Goal: Ask a question

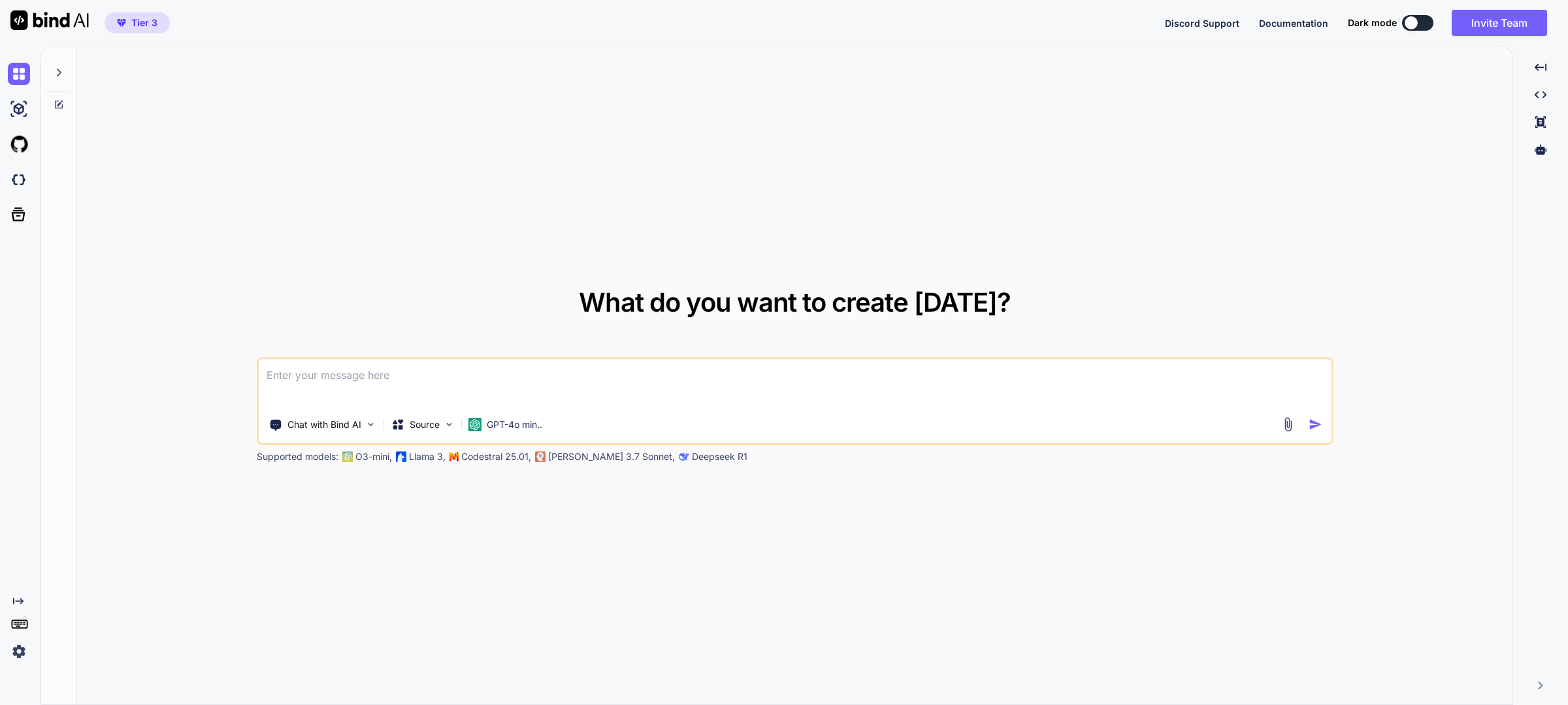
click at [23, 651] on img at bounding box center [18, 652] width 23 height 23
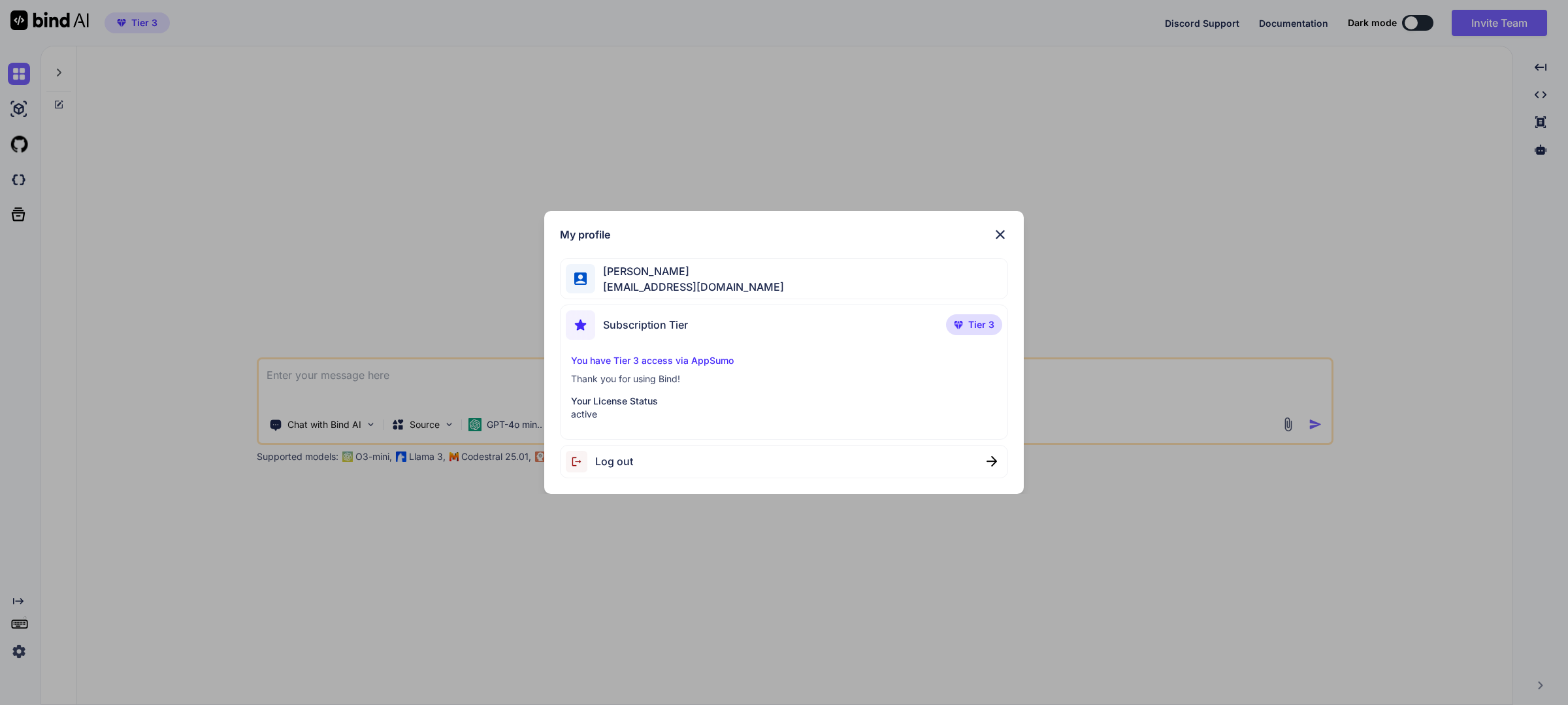
type textarea "x"
click at [999, 230] on img at bounding box center [1000, 235] width 16 height 16
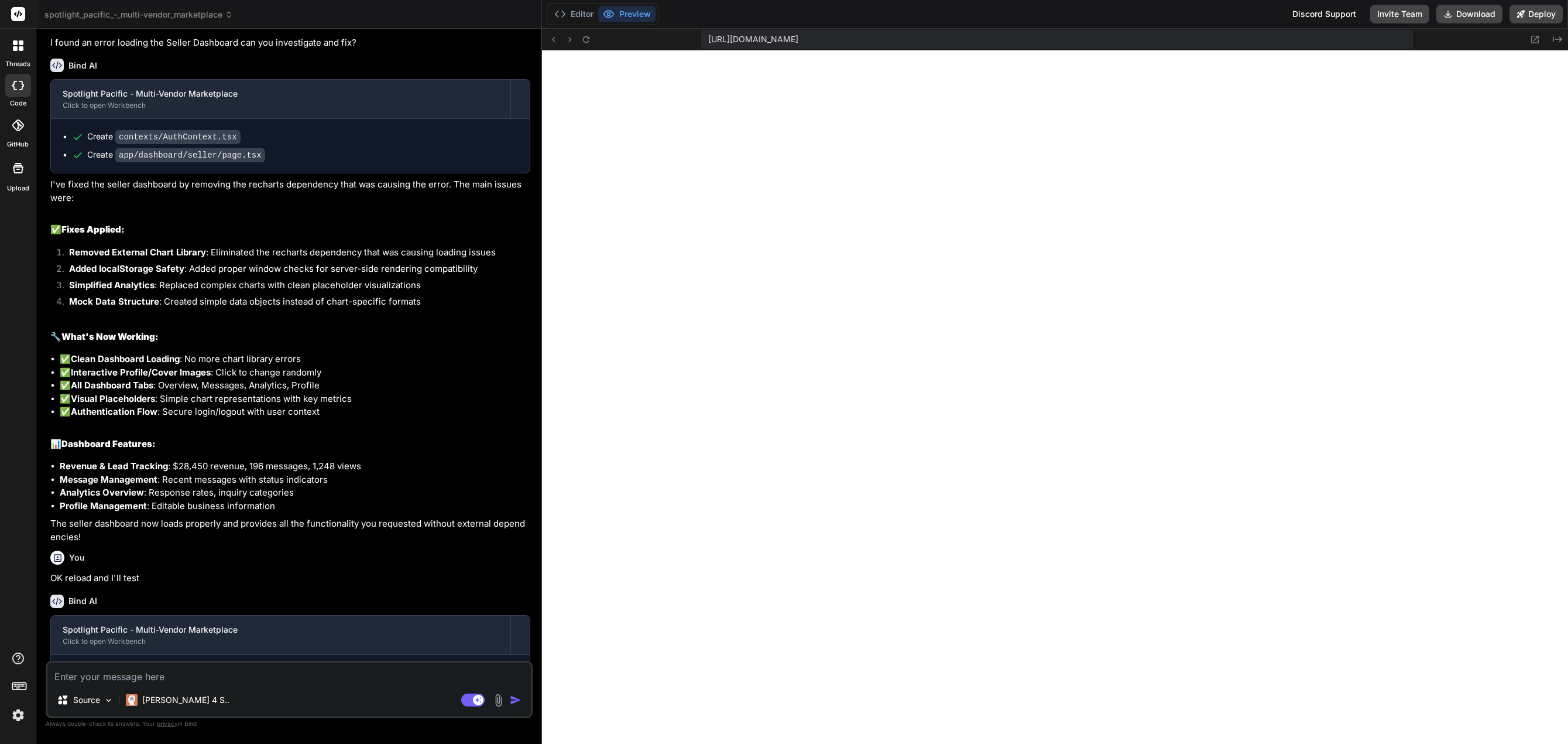
scroll to position [368, 0]
click at [1404, 13] on button "Download" at bounding box center [1469, 13] width 66 height 19
click at [253, 525] on p "The seller dashboard now loads properly and provides all the functionality you …" at bounding box center [290, 530] width 480 height 26
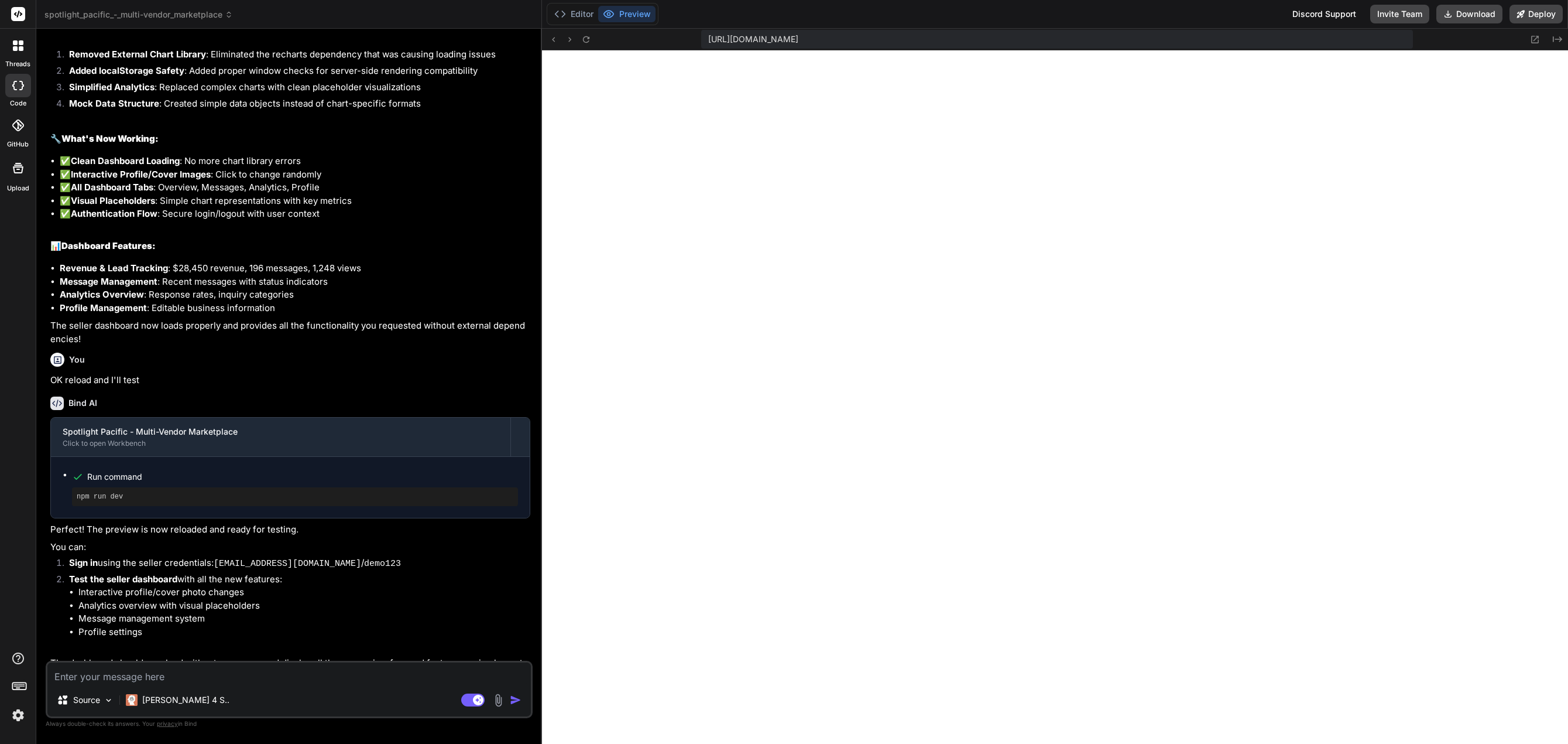
scroll to position [1484, 0]
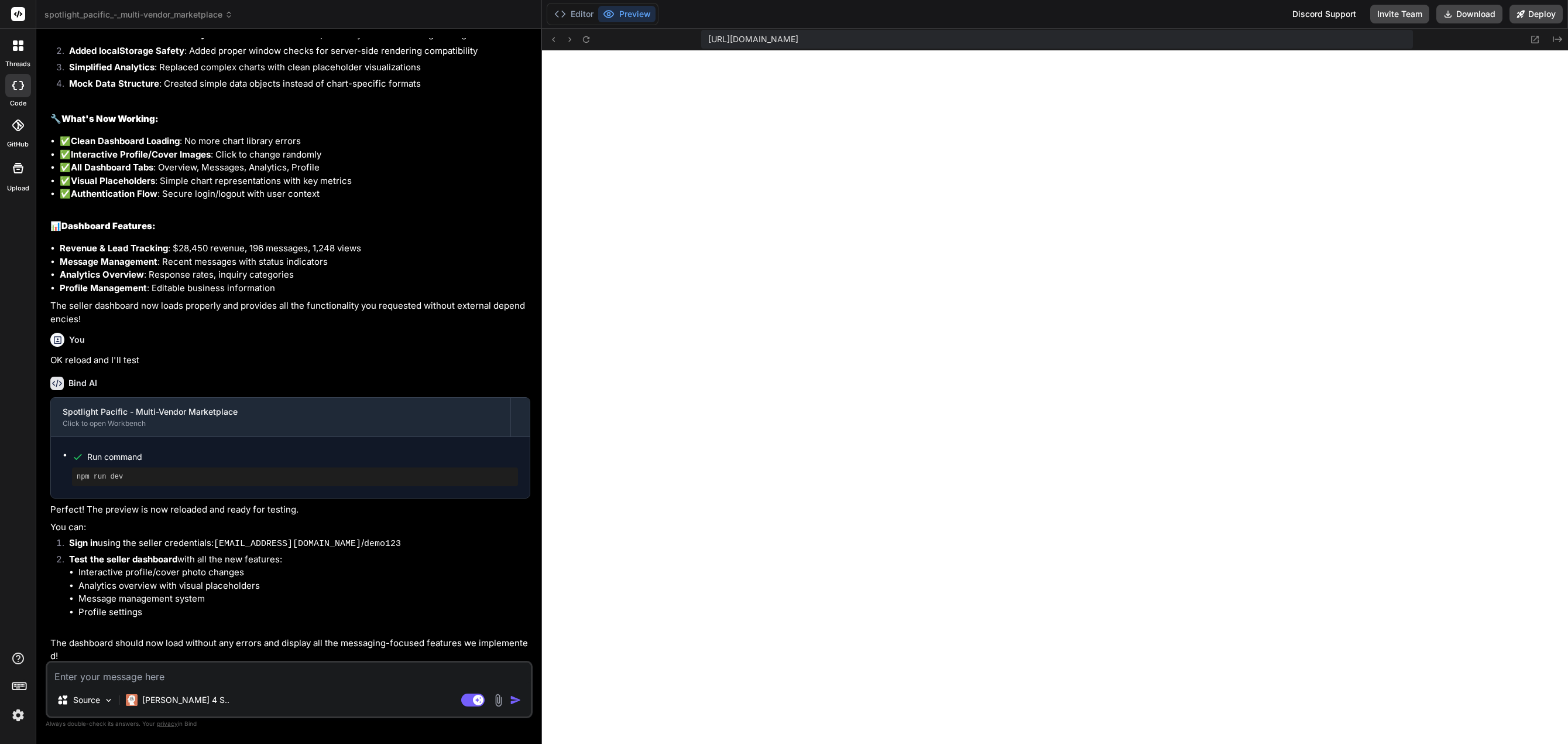
drag, startPoint x: 196, startPoint y: 674, endPoint x: 214, endPoint y: 671, distance: 18.2
click at [199, 632] on textarea at bounding box center [289, 673] width 483 height 21
type textarea "x"
type textarea "w"
type textarea "x"
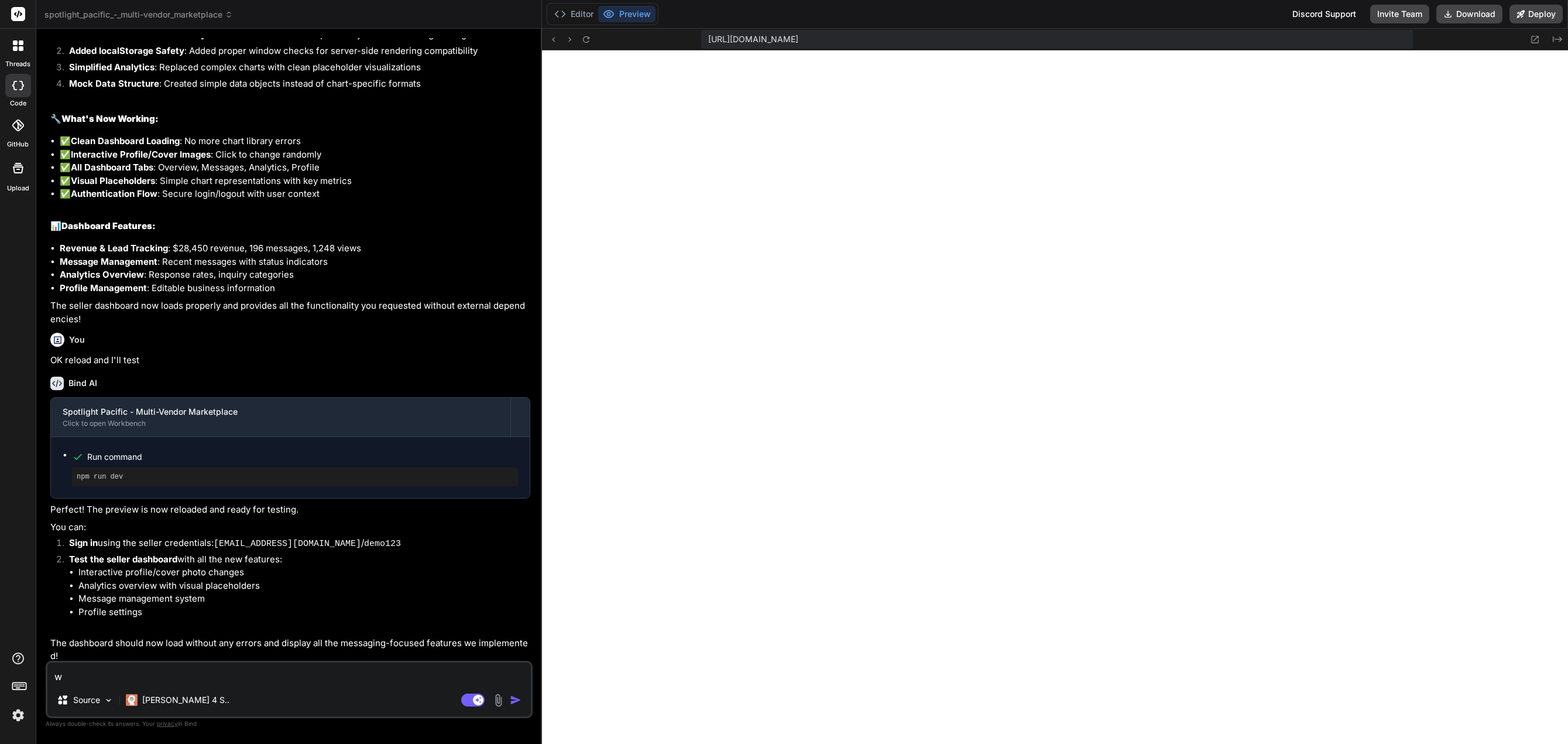
type textarea "wh"
type textarea "x"
type textarea "wha"
type textarea "x"
type textarea "what"
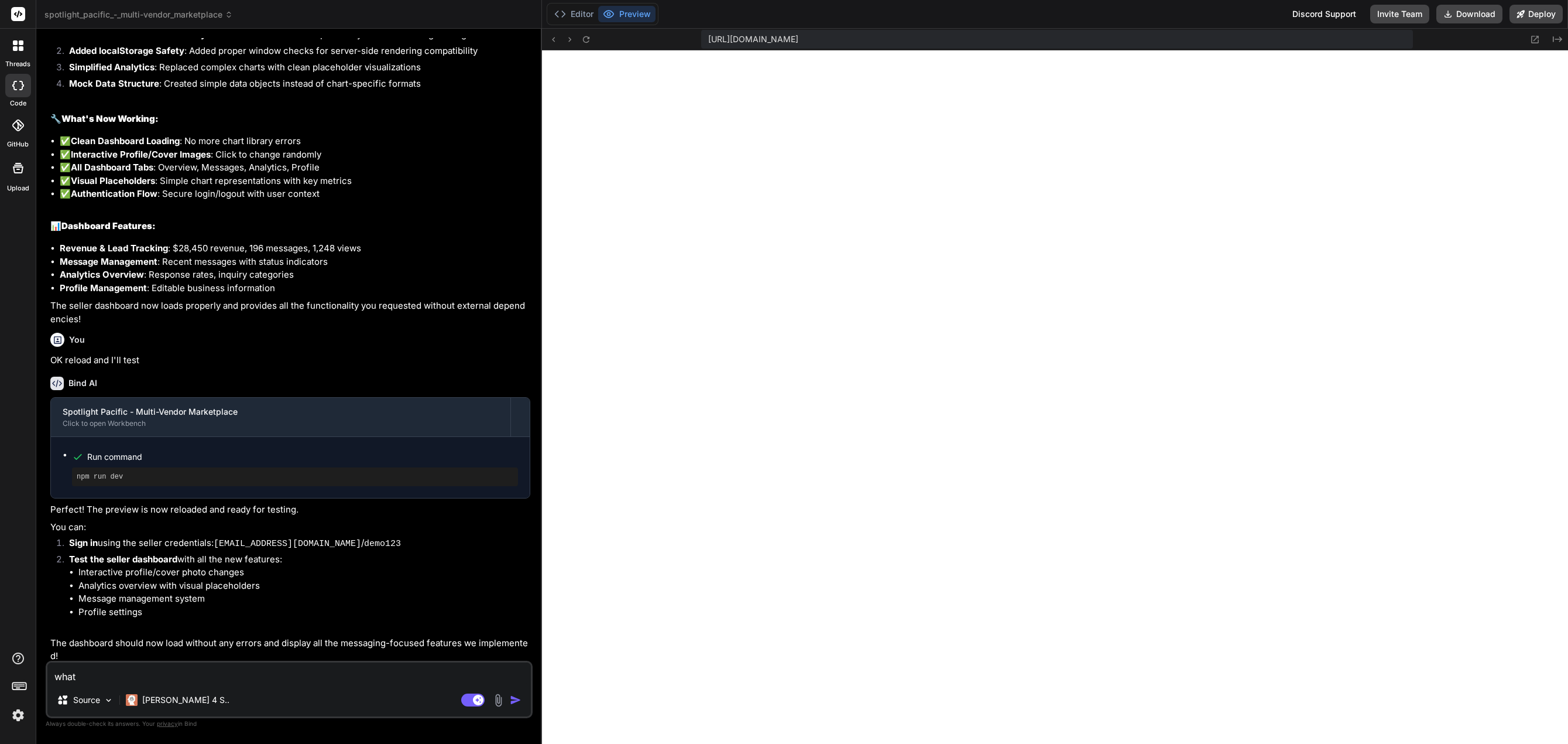
type textarea "x"
type textarea "what"
type textarea "x"
type textarea "what p"
type textarea "x"
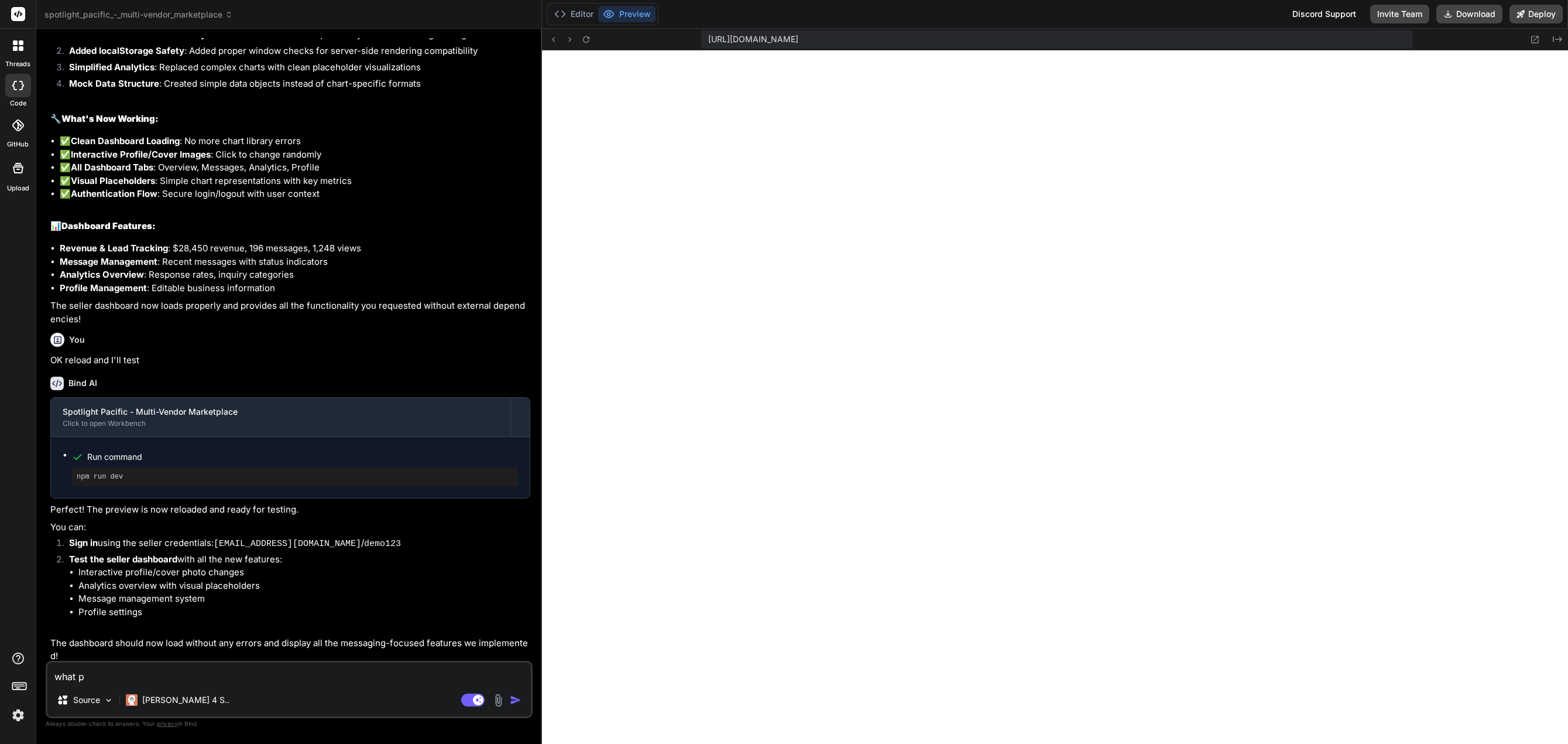
type textarea "what pl"
type textarea "x"
type textarea "what pla"
type textarea "x"
type textarea "what plat"
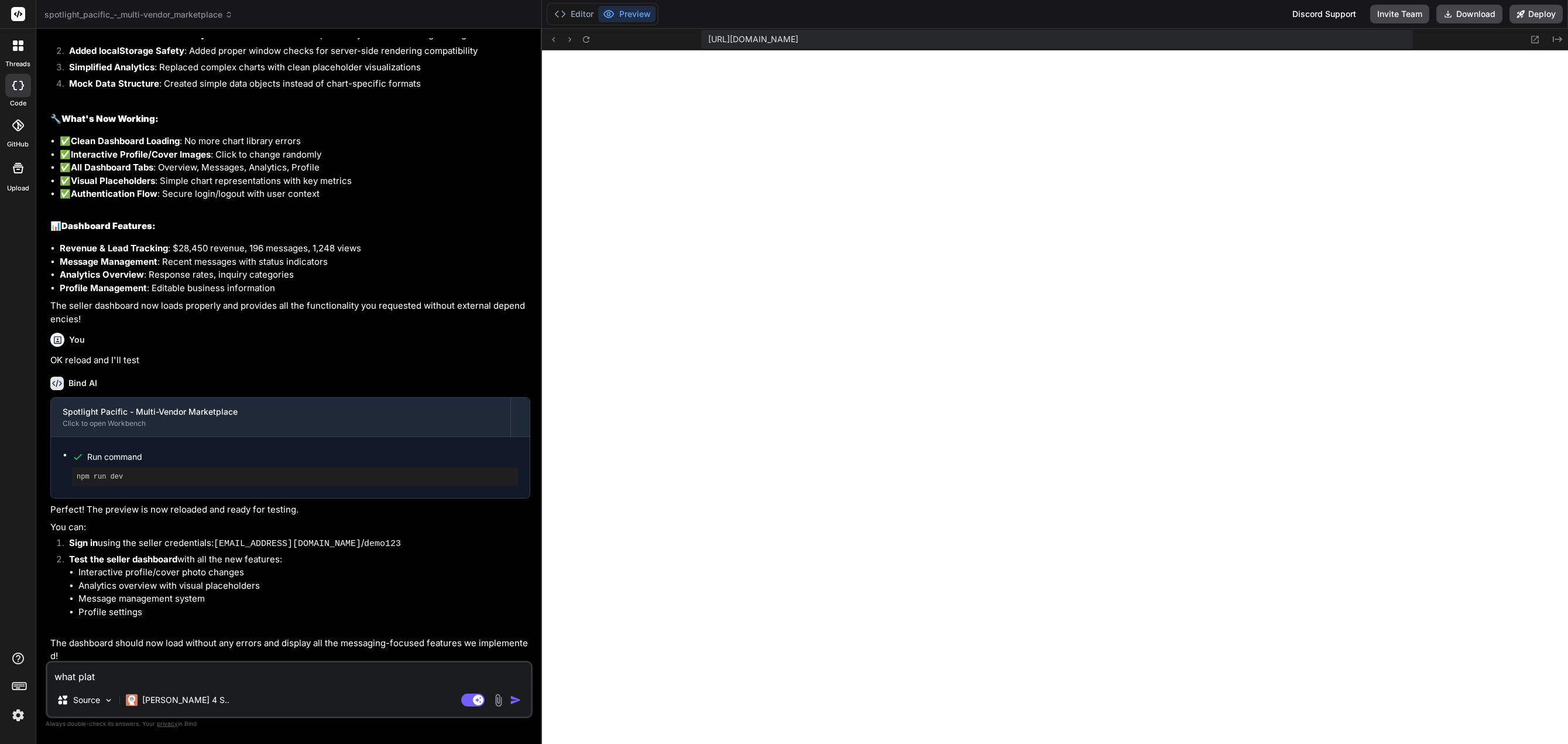
type textarea "x"
type textarea "what platf"
type textarea "x"
type textarea "what platfo"
type textarea "x"
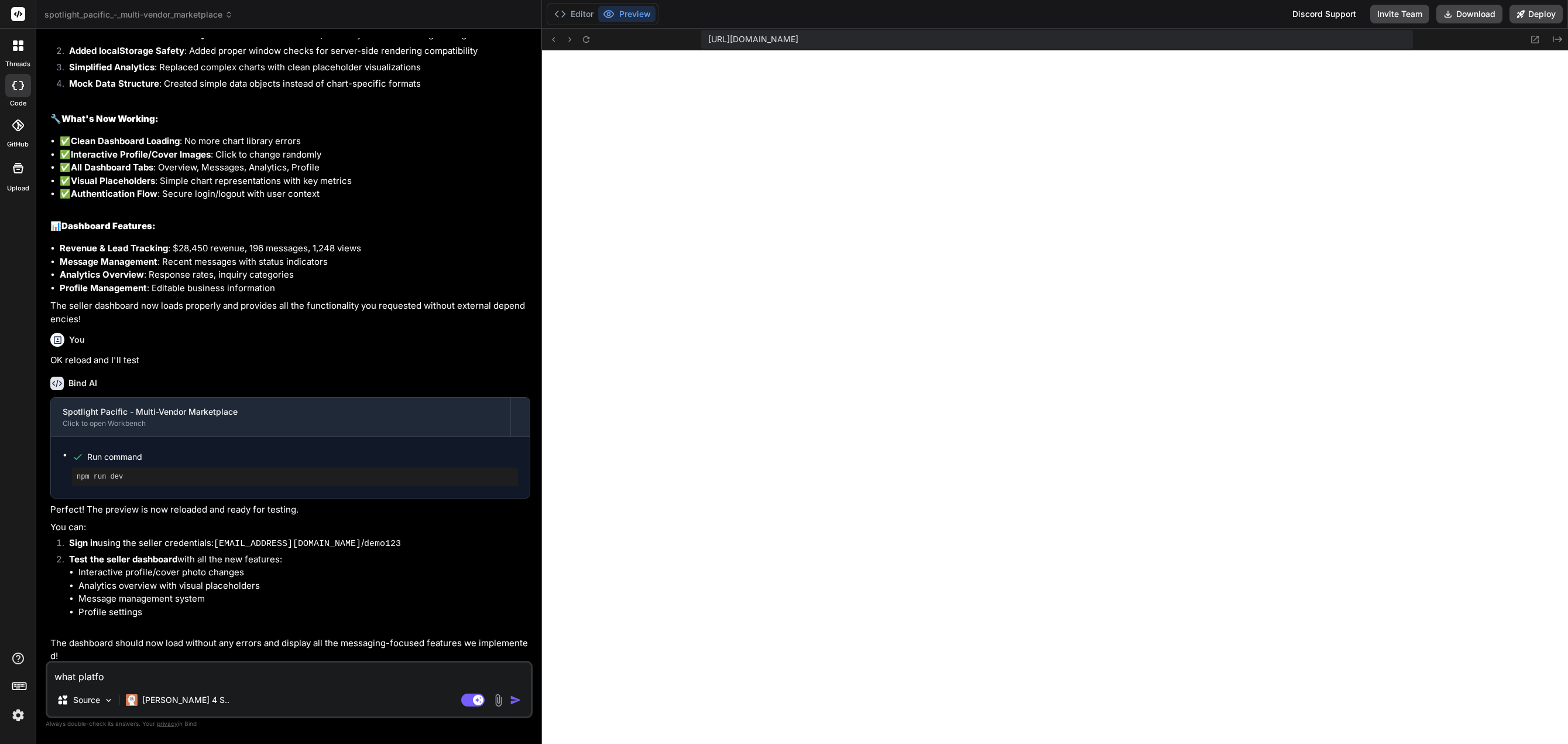
type textarea "what platfor"
type textarea "x"
type textarea "what platform"
type textarea "x"
type textarea "what platform"
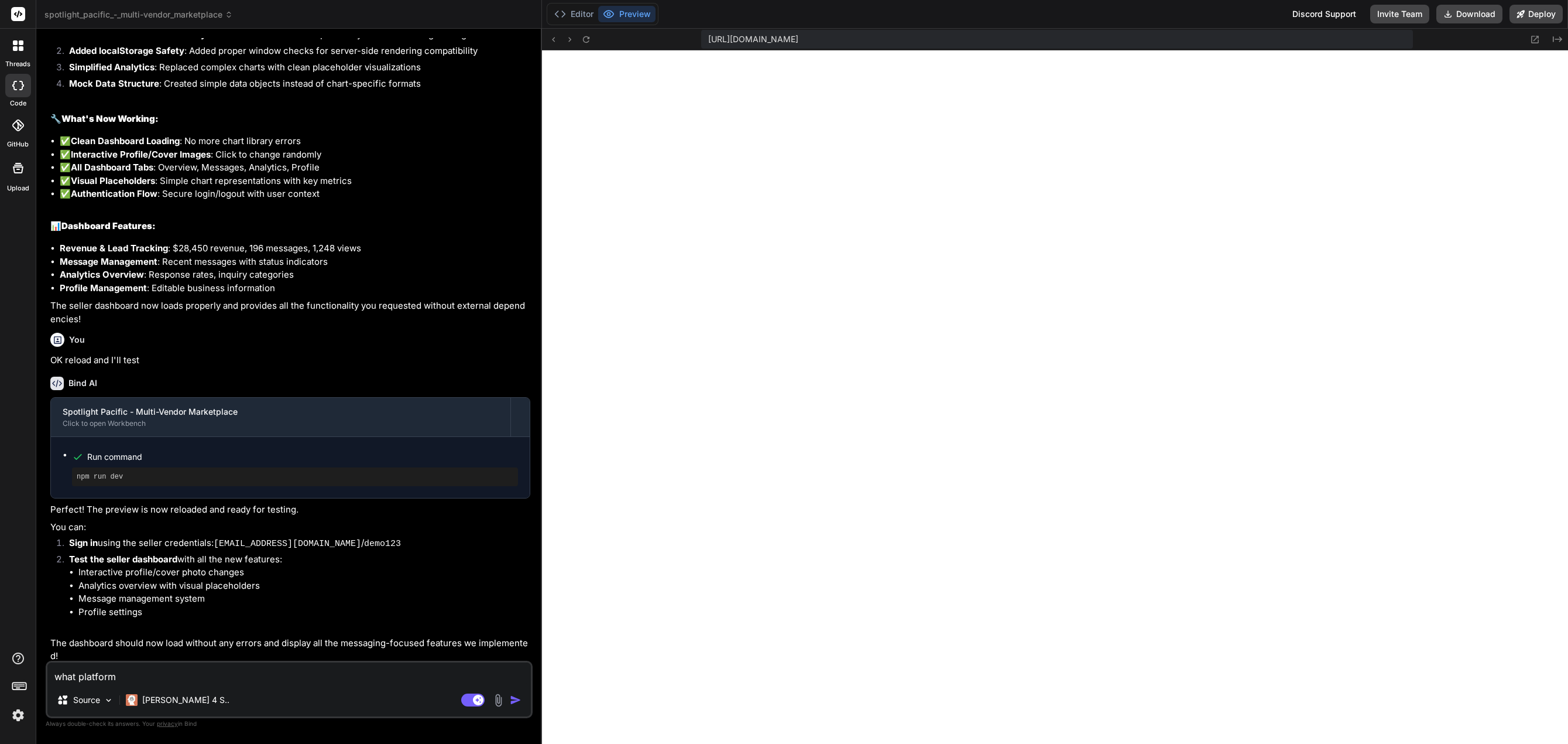
type textarea "x"
type textarea "what platform o"
type textarea "x"
type textarea "what platform or"
type textarea "x"
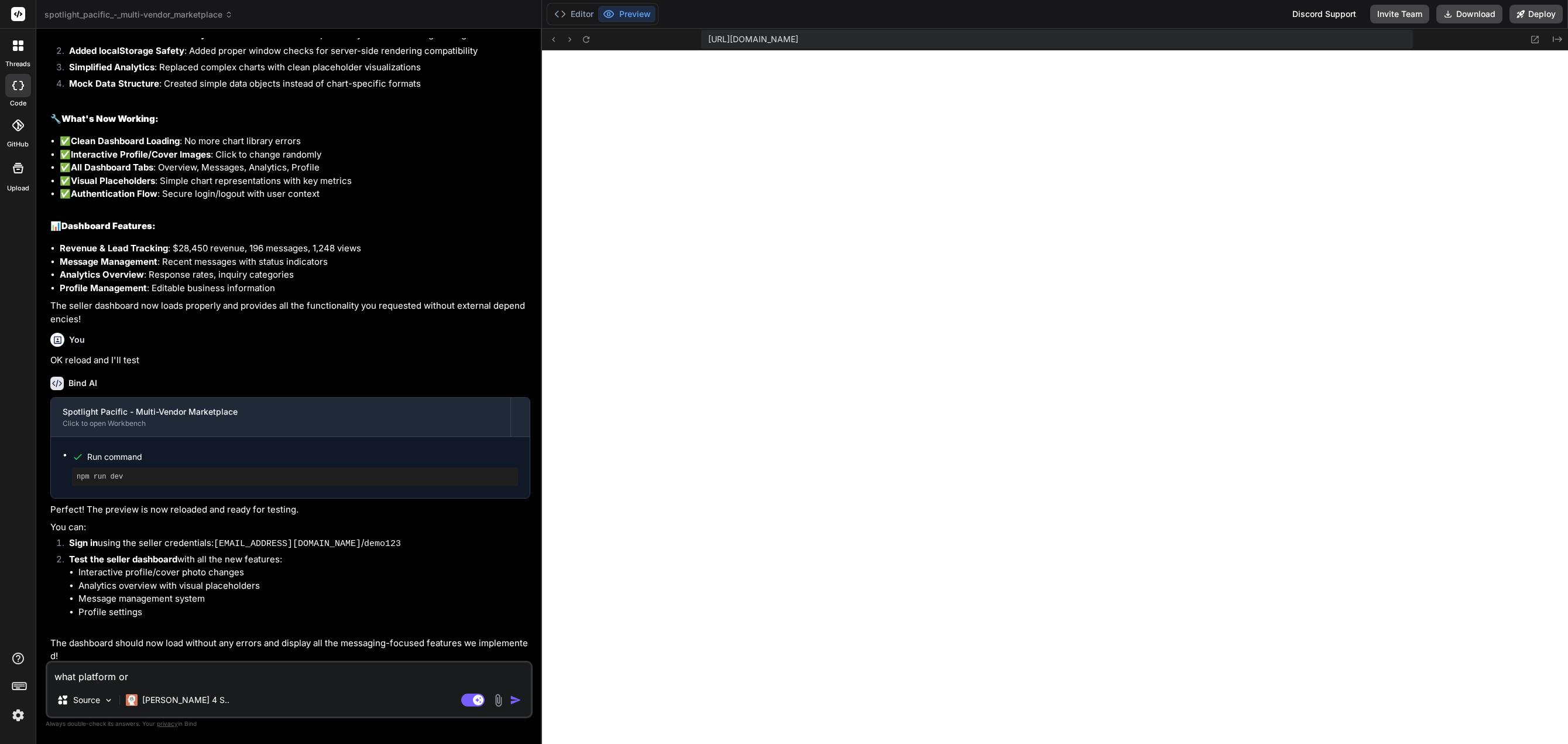
type textarea "what platform or"
type textarea "x"
type textarea "what platform or l"
type textarea "x"
type textarea "what platform or la"
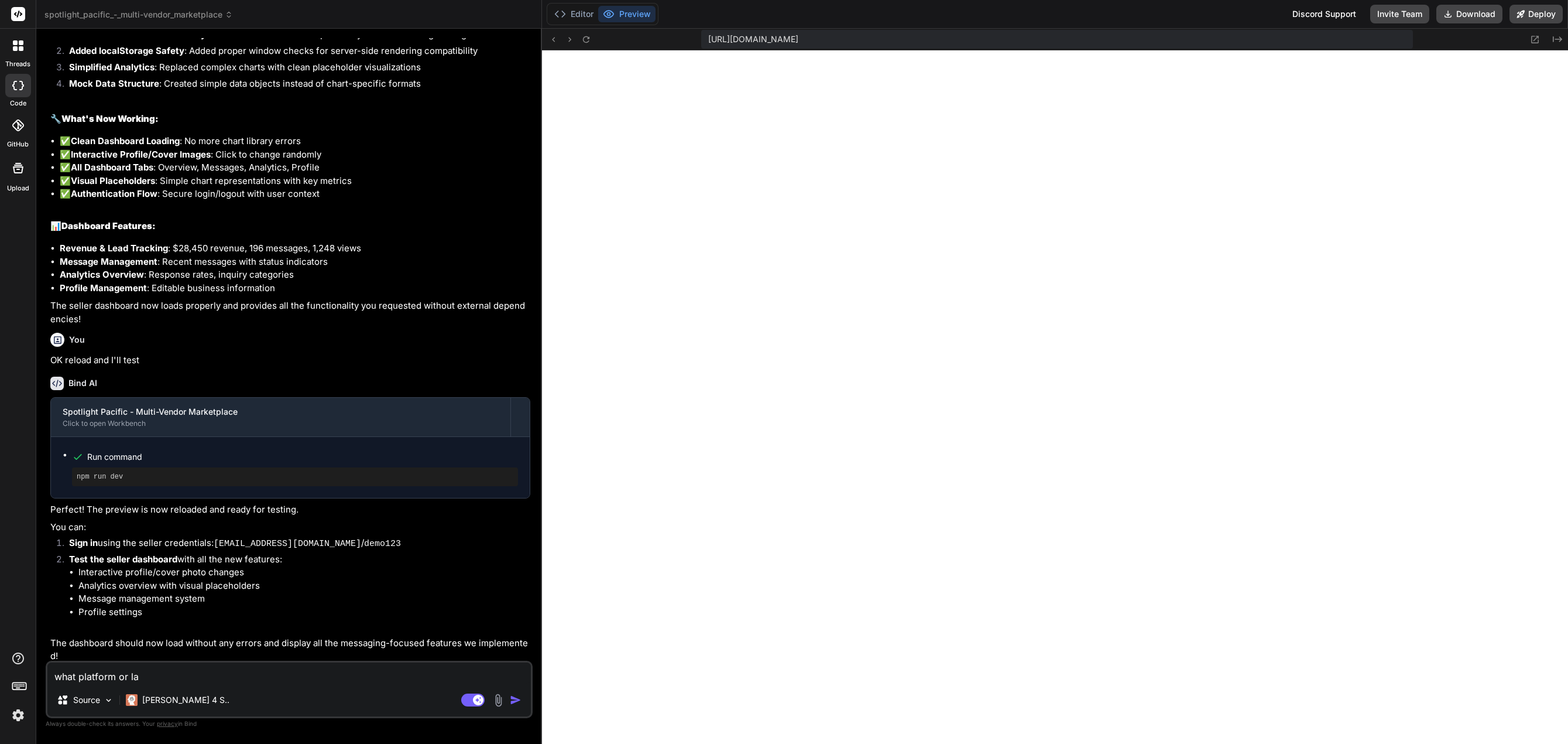
type textarea "x"
type textarea "what platform or lan"
type textarea "x"
type textarea "what platform or lang"
type textarea "x"
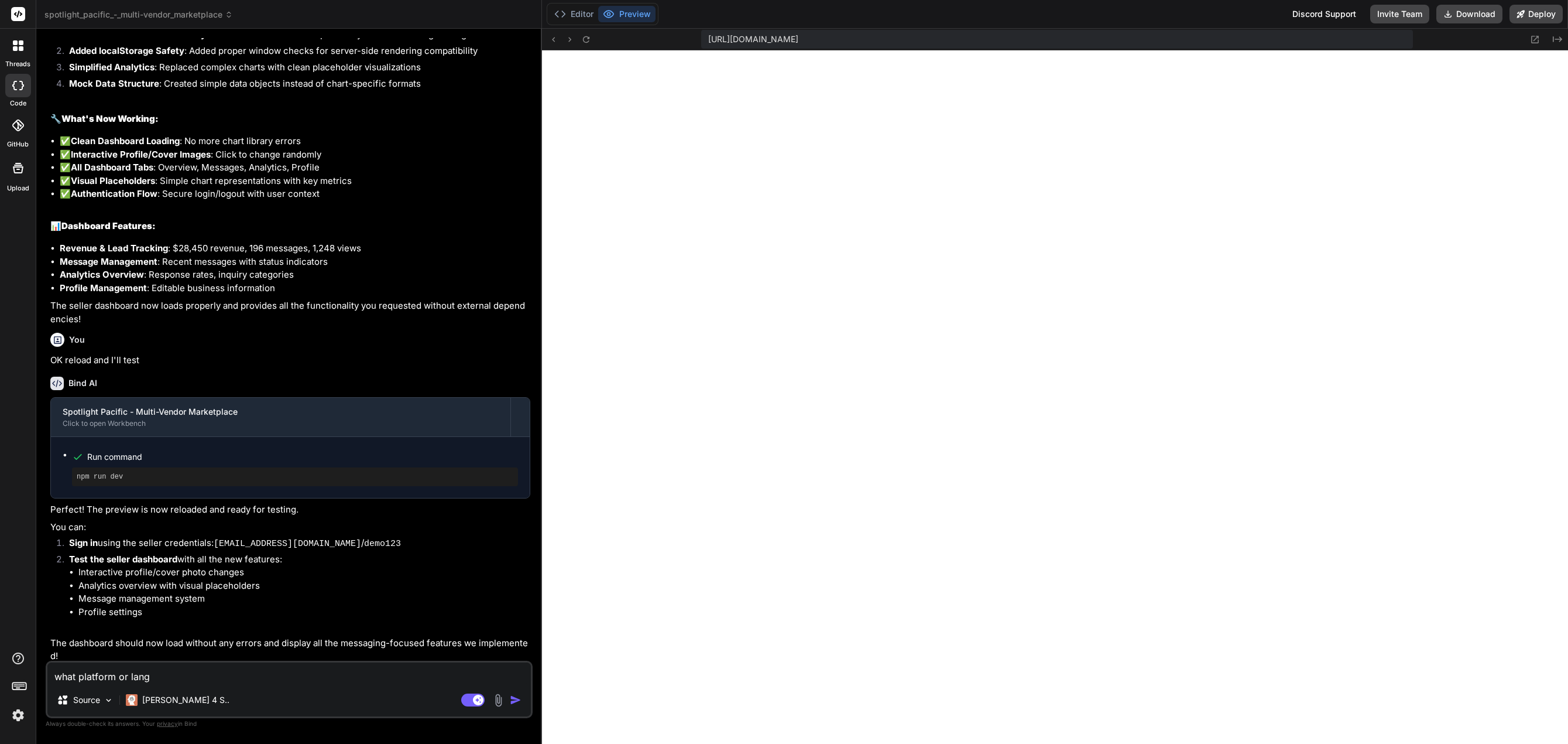
type textarea "what platform or langu"
type textarea "x"
type textarea "what platform or langua"
type textarea "x"
type textarea "what platform or languag"
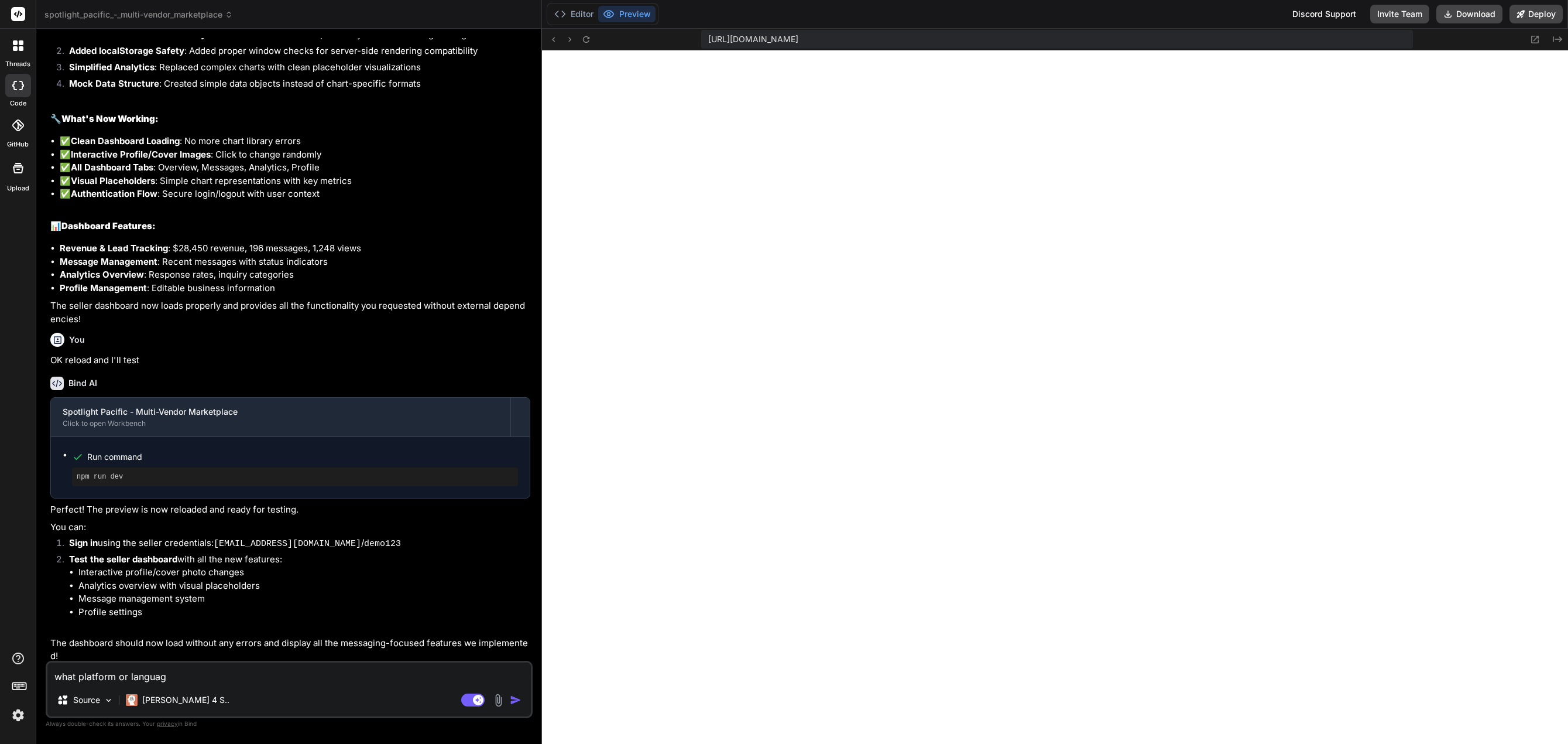
type textarea "x"
type textarea "what platform or language"
type textarea "x"
type textarea "what platform or language"
type textarea "x"
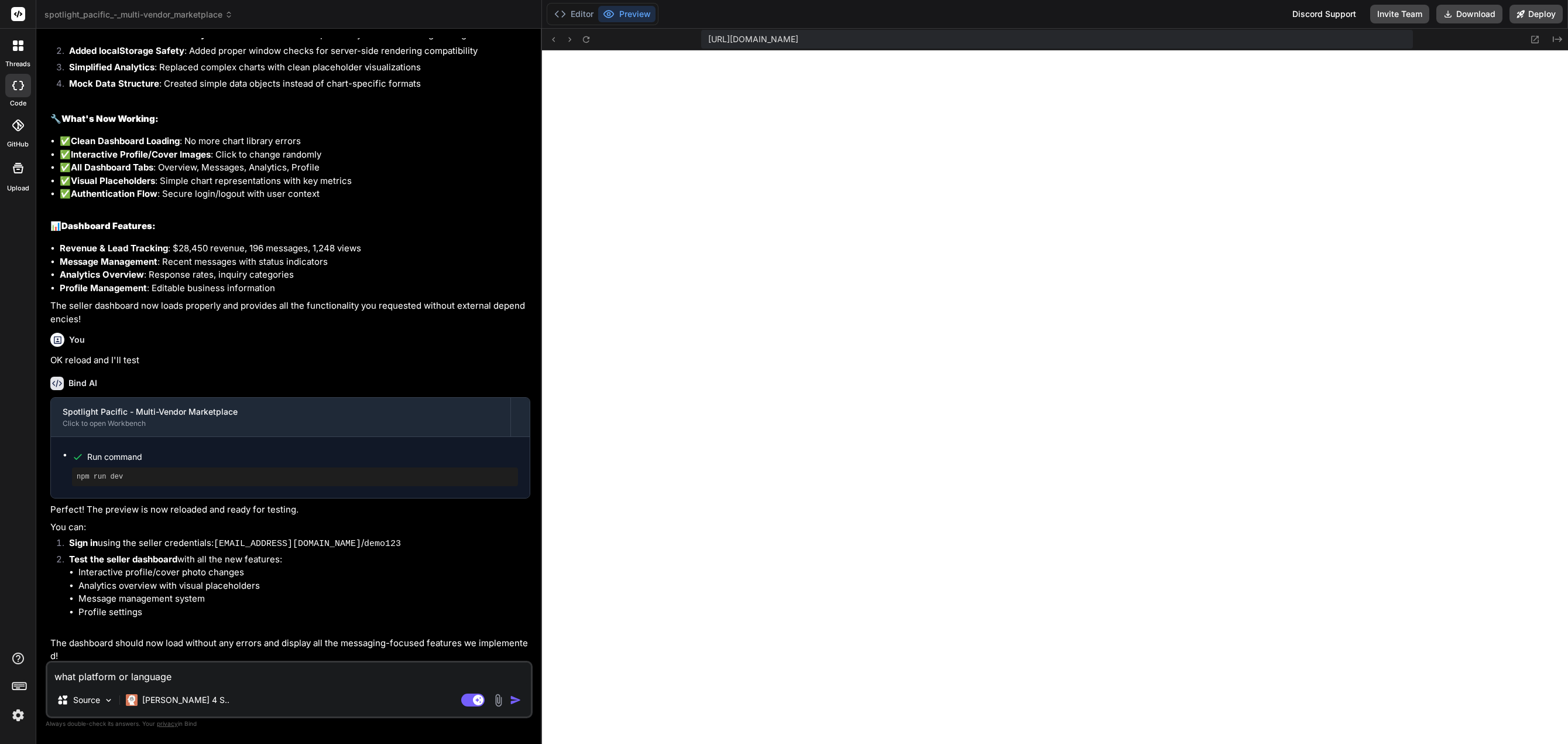
type textarea "what platform or language i"
type textarea "x"
type textarea "what platform or language is"
type textarea "x"
type textarea "what platform or language is"
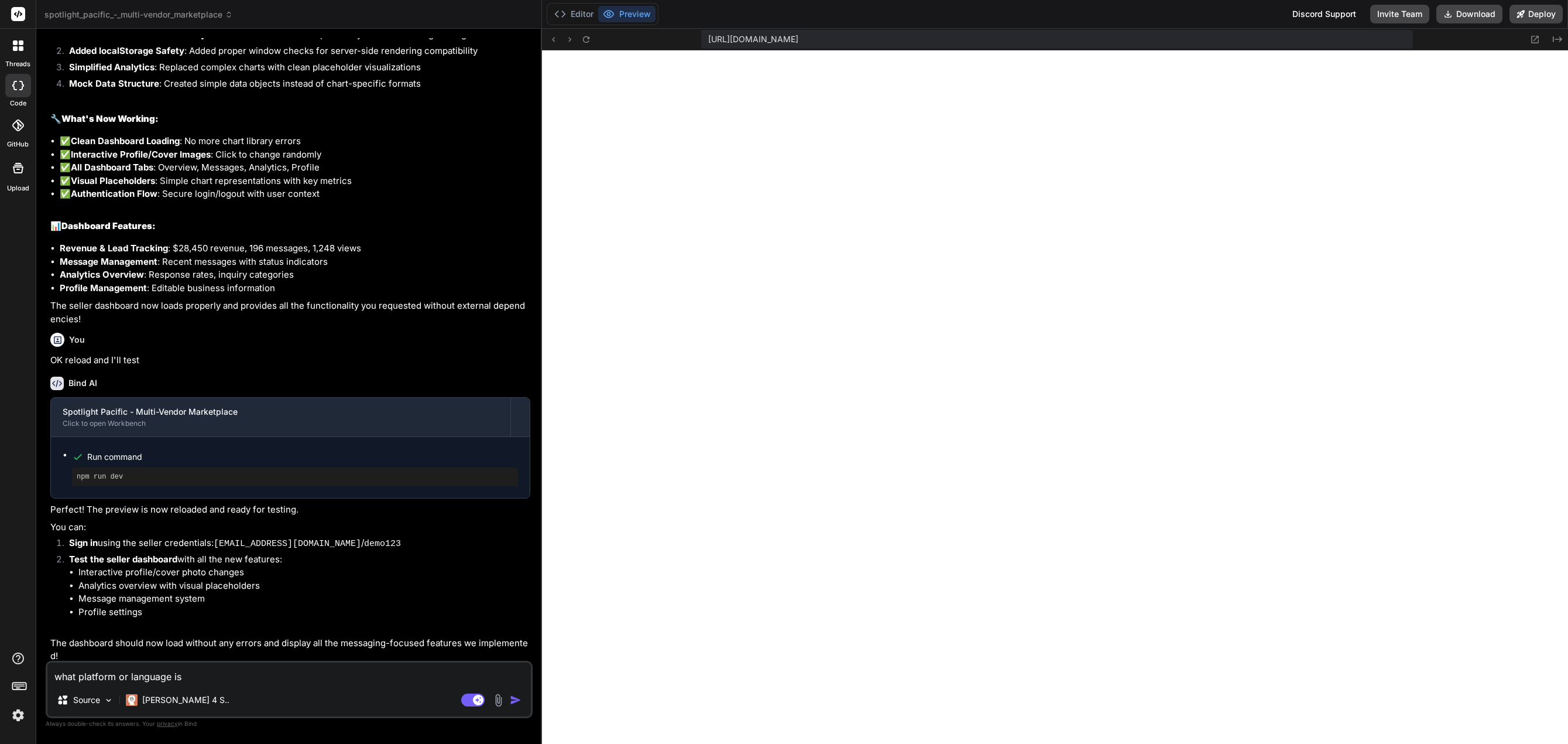
type textarea "x"
type textarea "what platform or language is t"
type textarea "x"
type textarea "what platform or language is th"
type textarea "x"
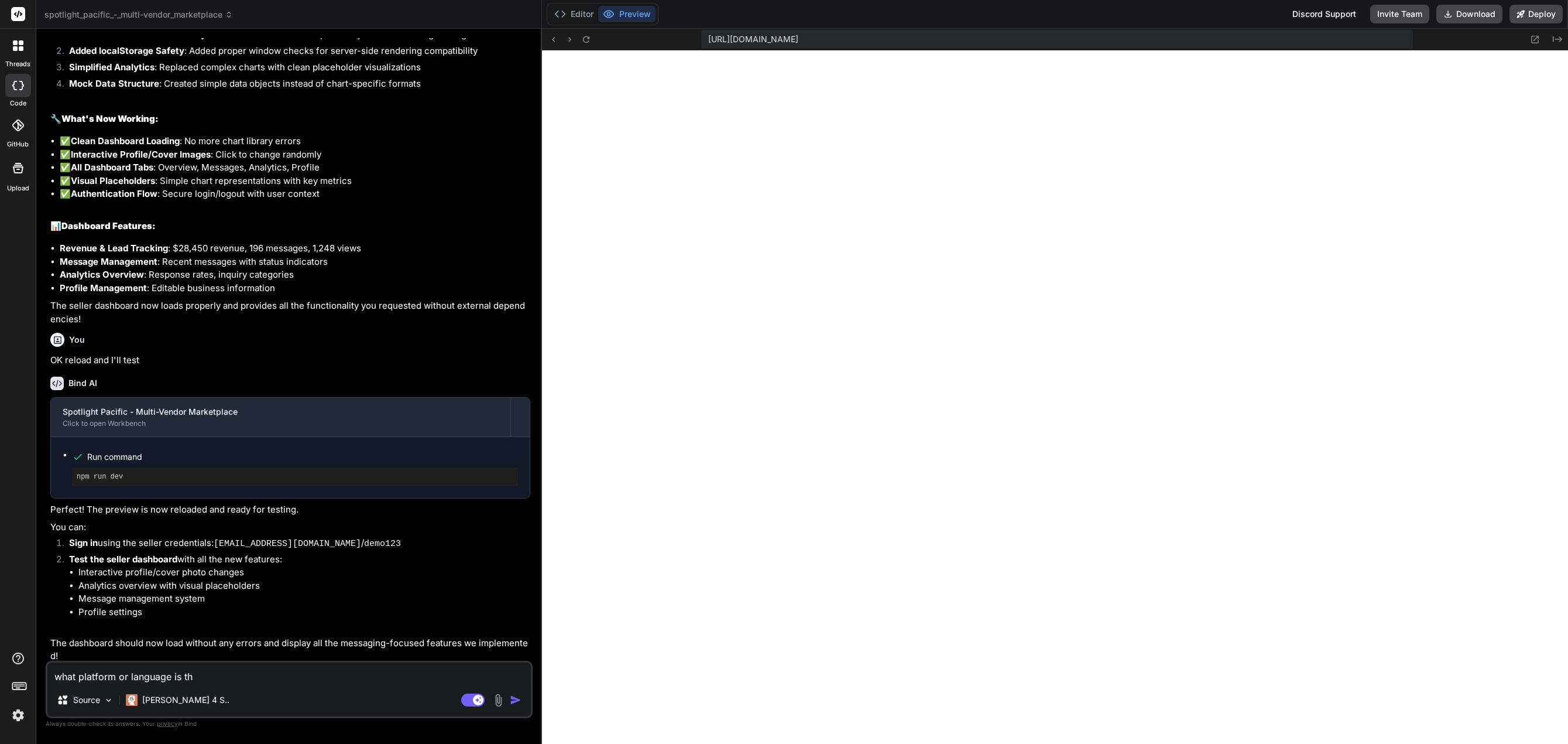
type textarea "what platform or language is thi"
type textarea "x"
type textarea "what platform or language is this"
type textarea "x"
type textarea "what platform or language is this"
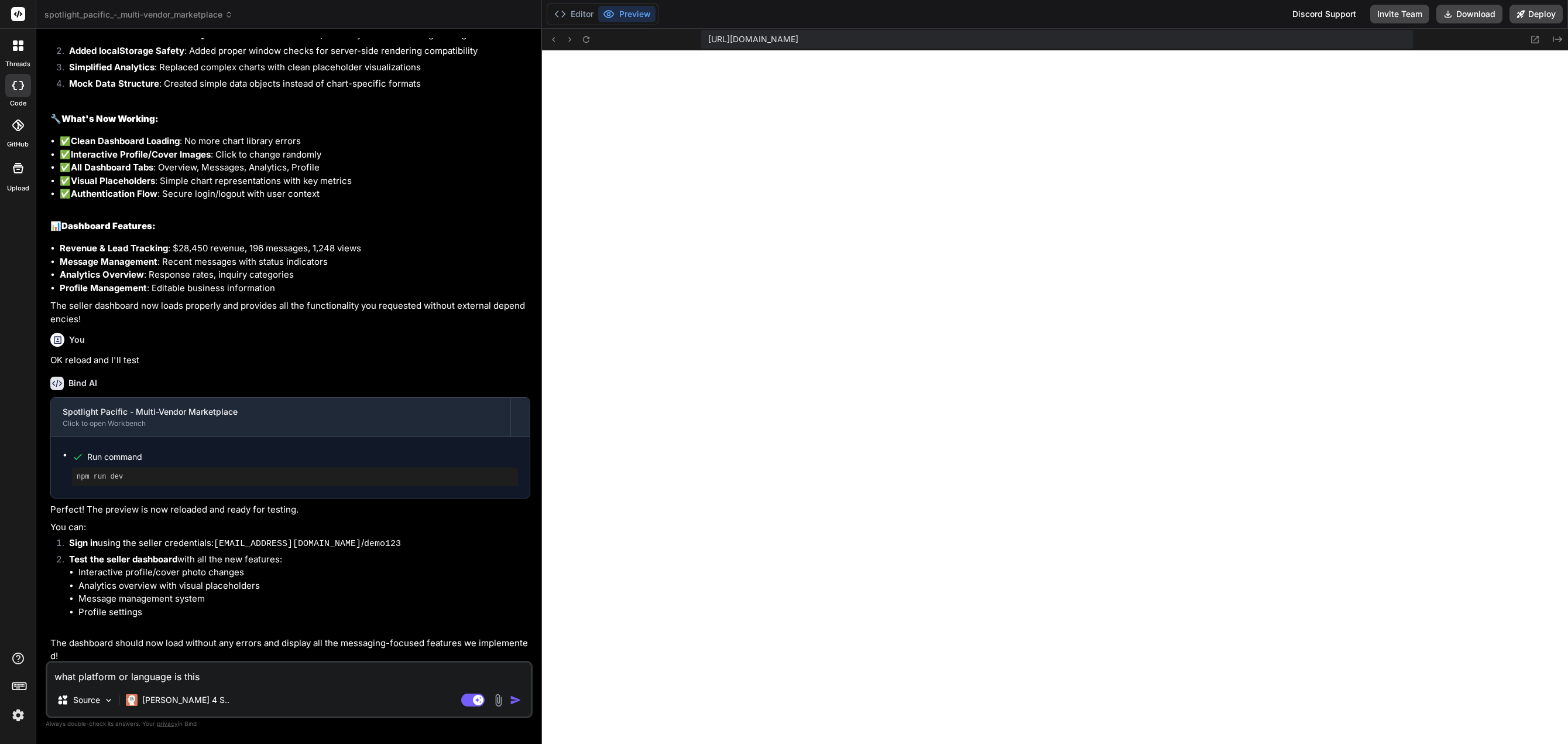
type textarea "x"
type textarea "what platform or language is this d"
type textarea "x"
type textarea "what platform or language is this de"
type textarea "x"
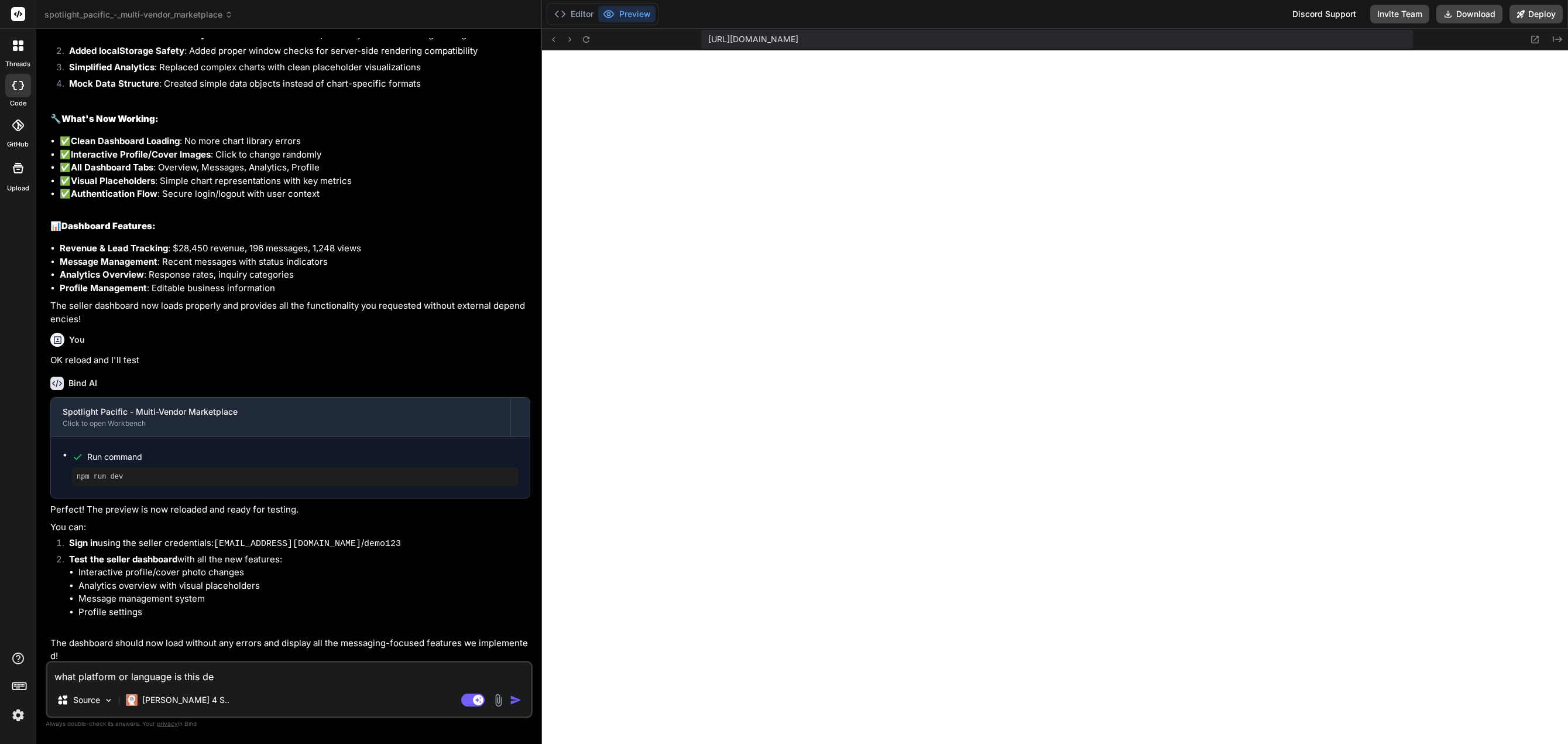
type textarea "what platform or language is this dev"
type textarea "x"
type textarea "what platform or language is this deve"
type textarea "x"
type textarea "what platform or language is this devel"
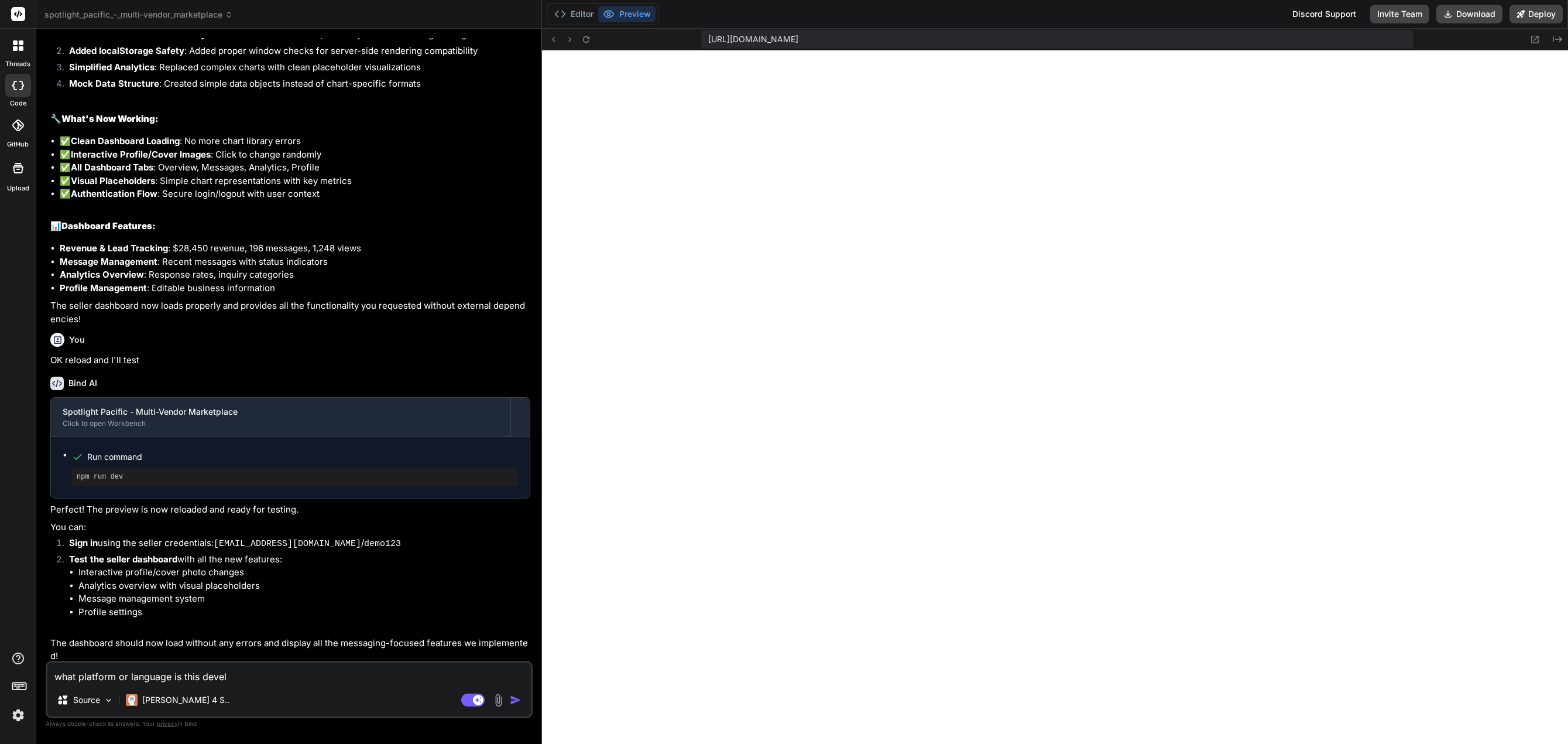
type textarea "x"
type textarea "what platform or language is this develo"
type textarea "x"
type textarea "what platform or language is this develop"
type textarea "x"
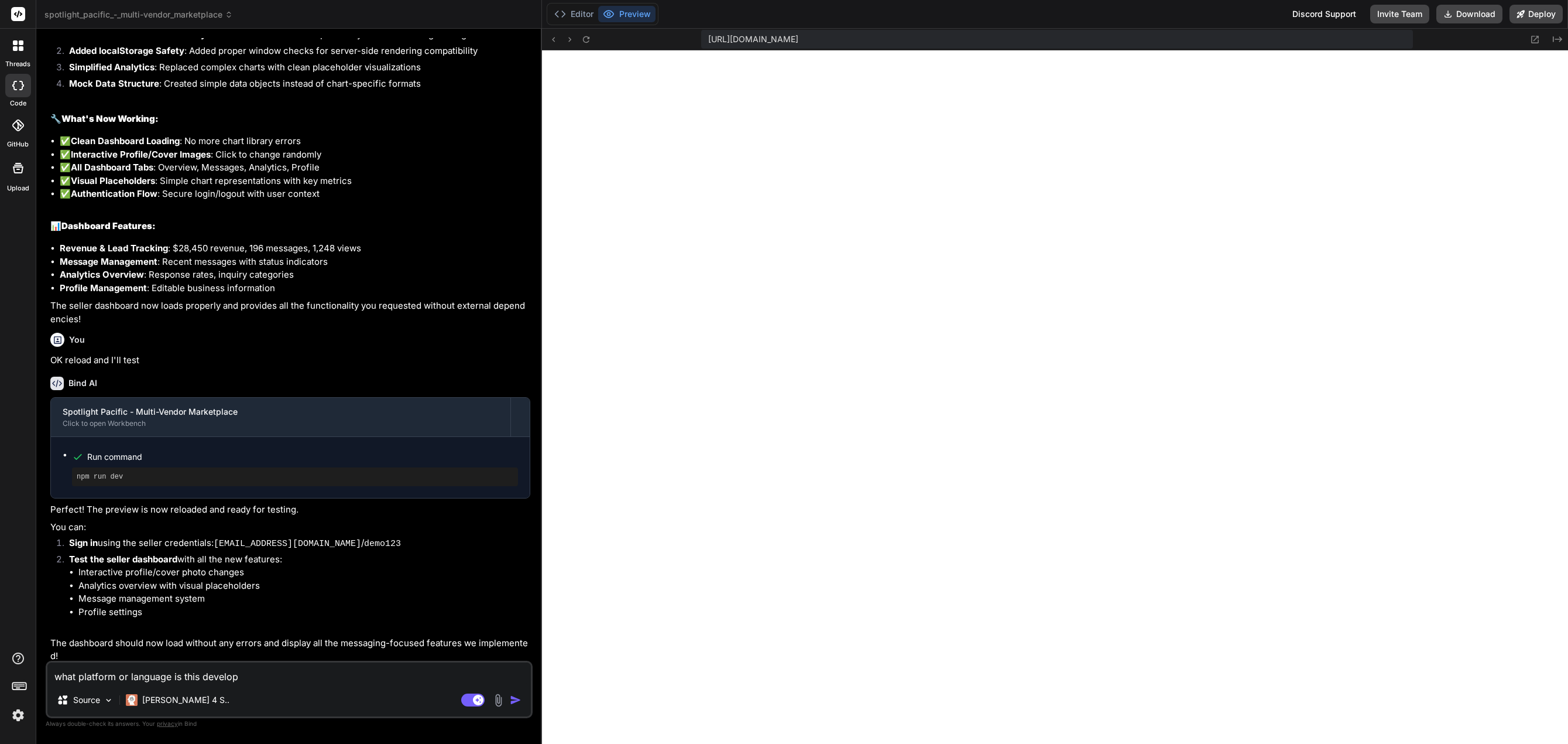
type textarea "what platform or language is this develope"
type textarea "x"
type textarea "what platform or language is this developed"
type textarea "x"
type textarea "what platform or language is this developed"
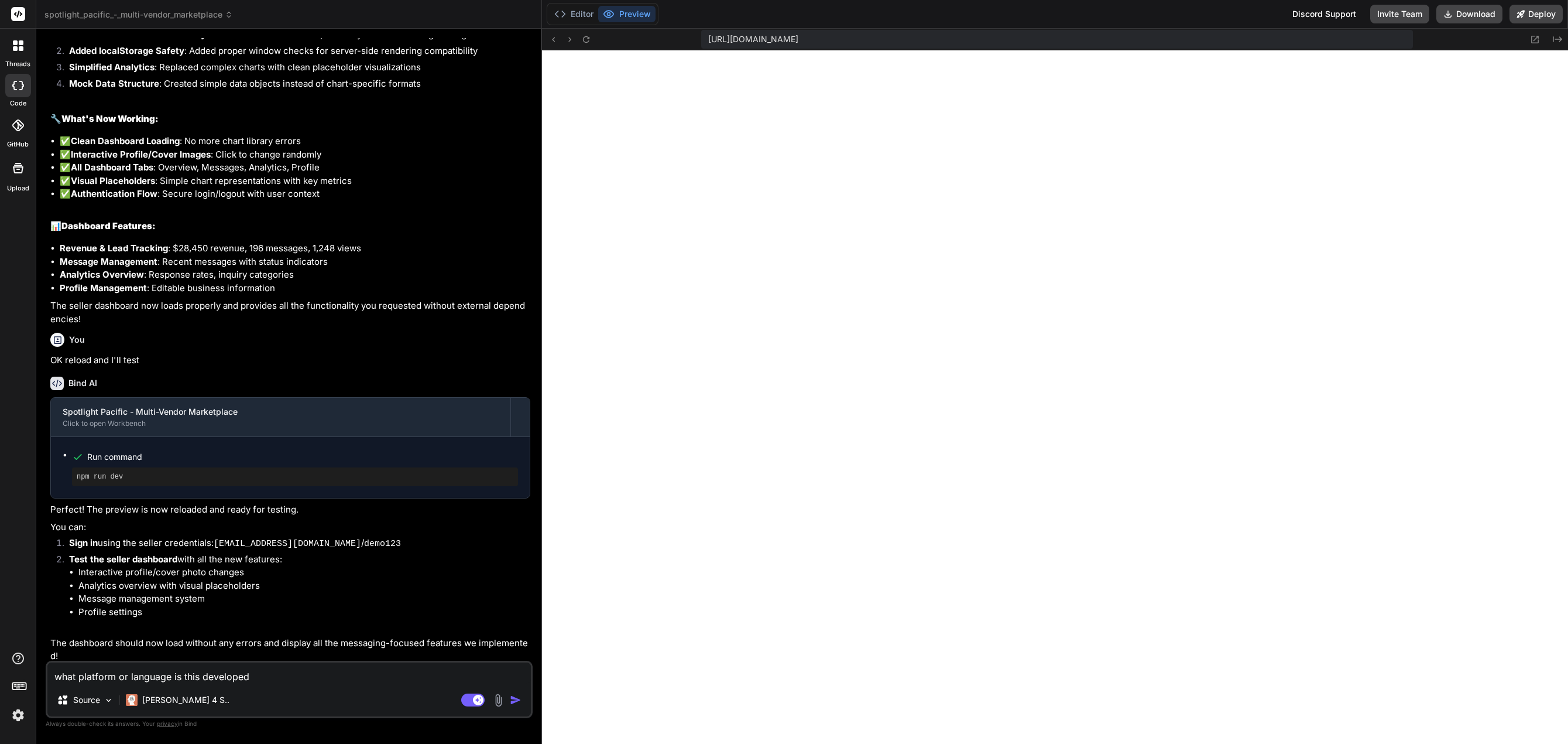
type textarea "x"
type textarea "what platform or language is this developed i"
type textarea "x"
type textarea "what platform or language is this developed in"
type textarea "x"
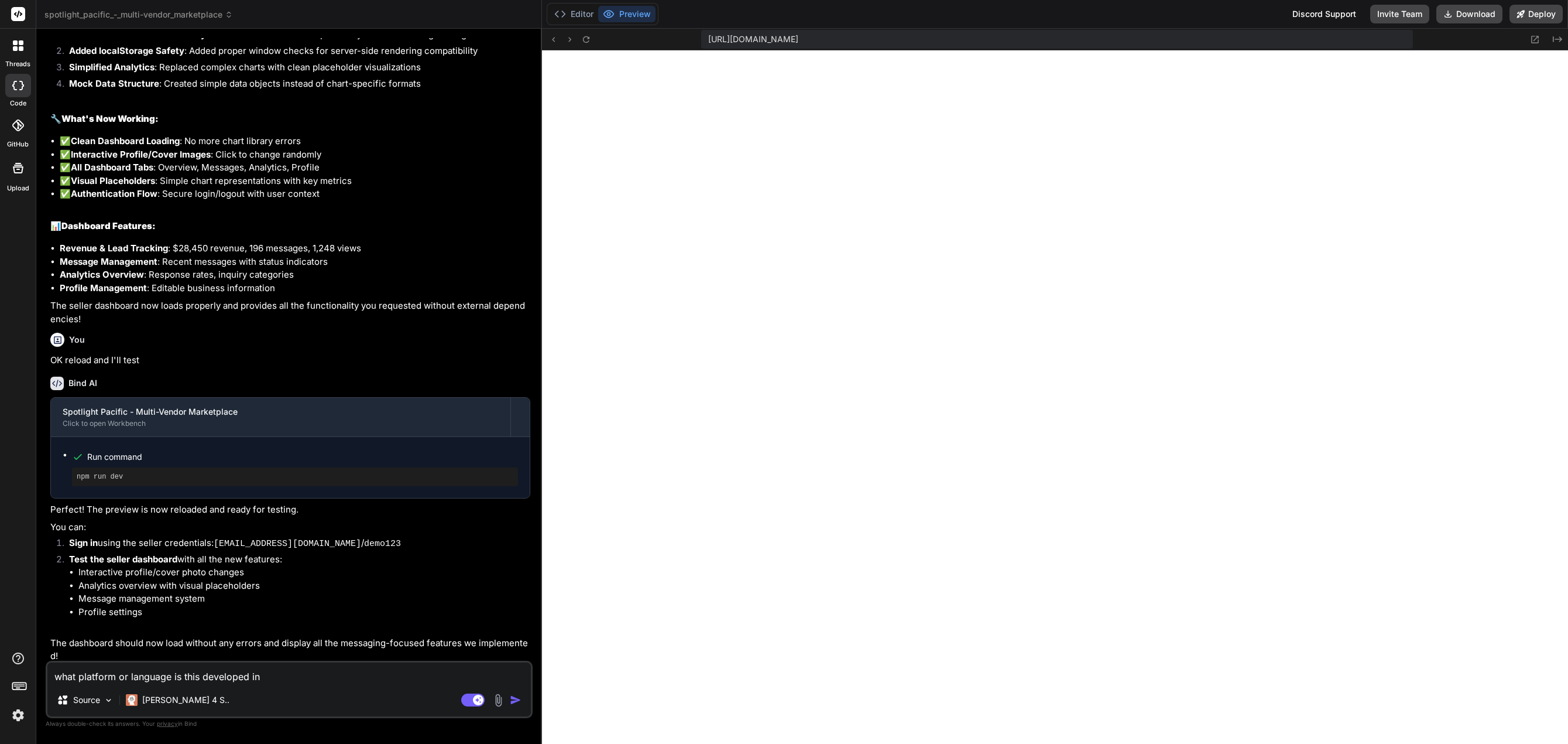
type textarea "what platform or language is this developed in?"
type textarea "x"
type textarea "what platform or language is this developed in?"
type textarea "x"
type textarea "what platform or language is this developed in? i"
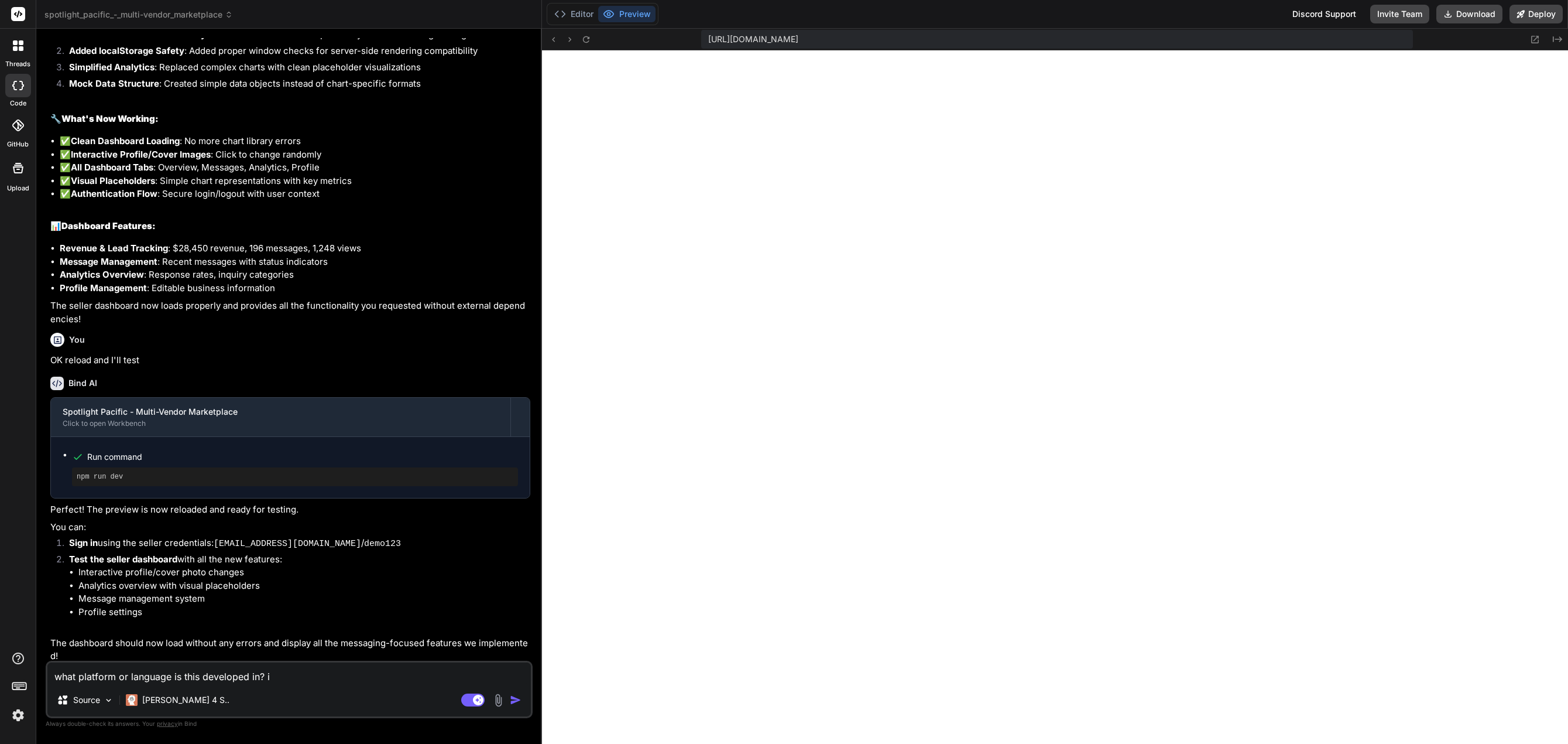
type textarea "x"
type textarea "what platform or language is this developed in? is"
type textarea "x"
type textarea "what platform or language is this developed in? is"
type textarea "x"
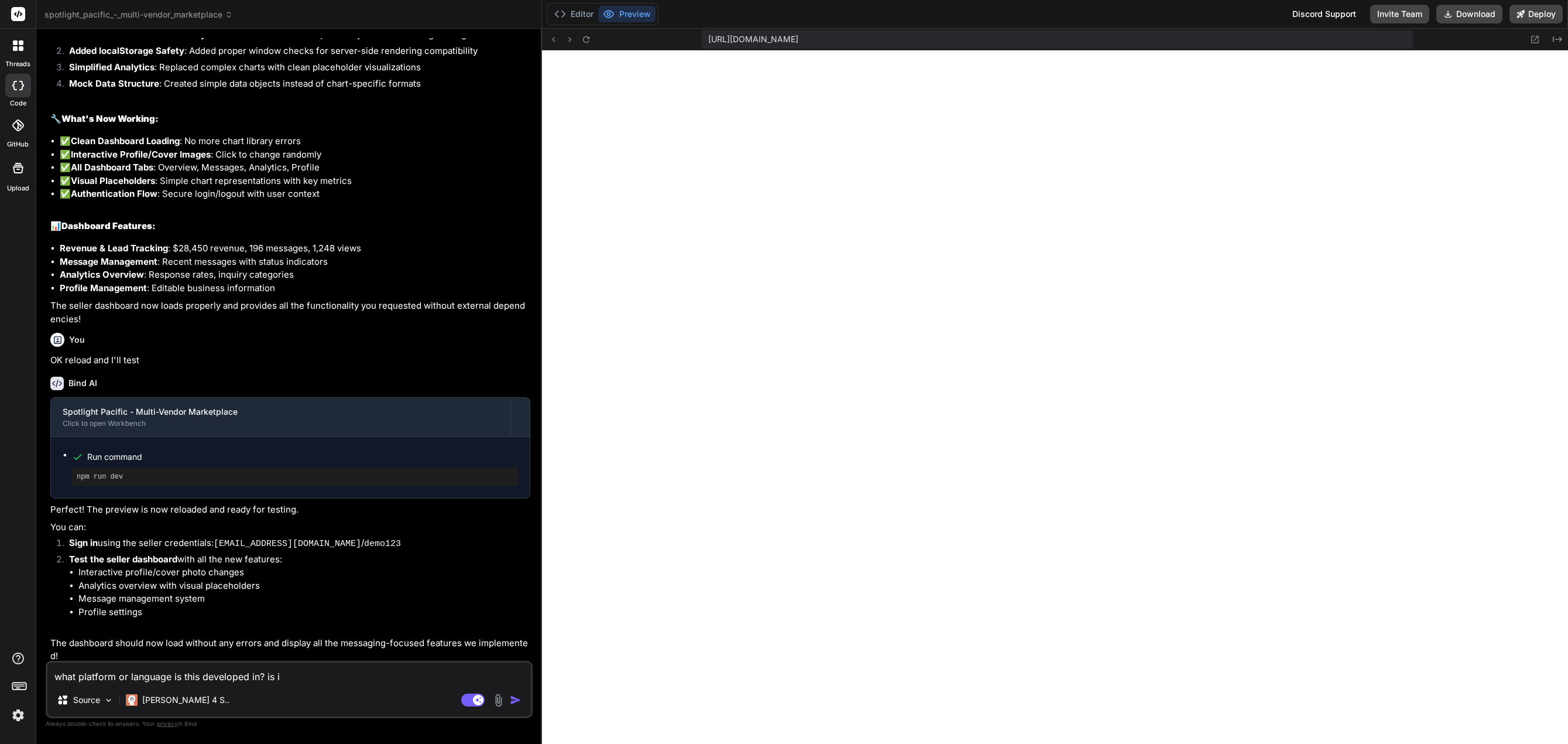
type textarea "what platform or language is this developed in? is it"
type textarea "x"
type textarea "what platform or language is this developed in? is it"
type textarea "x"
type textarea "what platform or language is this developed in? is it R"
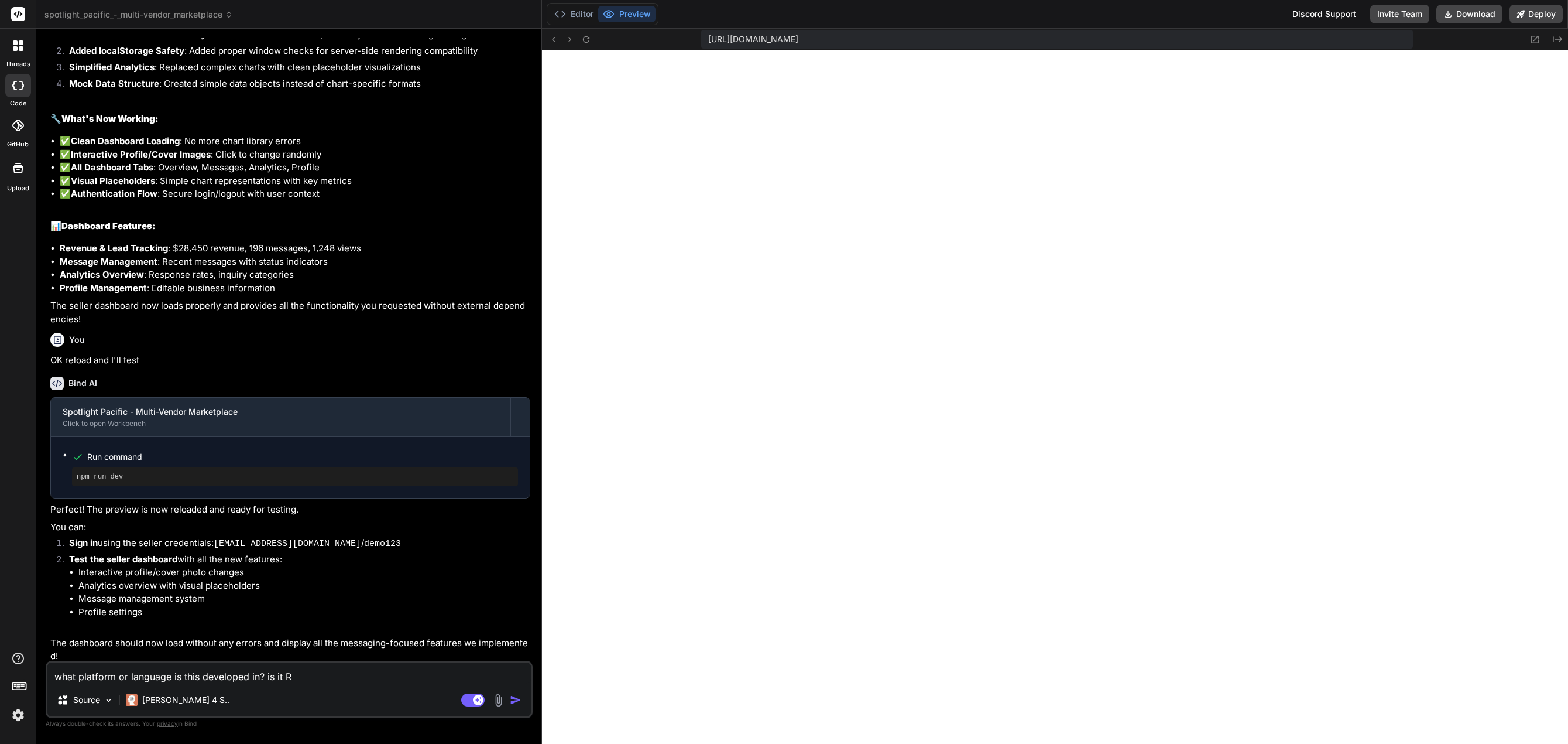
type textarea "x"
type textarea "what platform or language is this developed in? is it Re"
type textarea "x"
type textarea "what platform or language is this developed in? is it Rea"
type textarea "x"
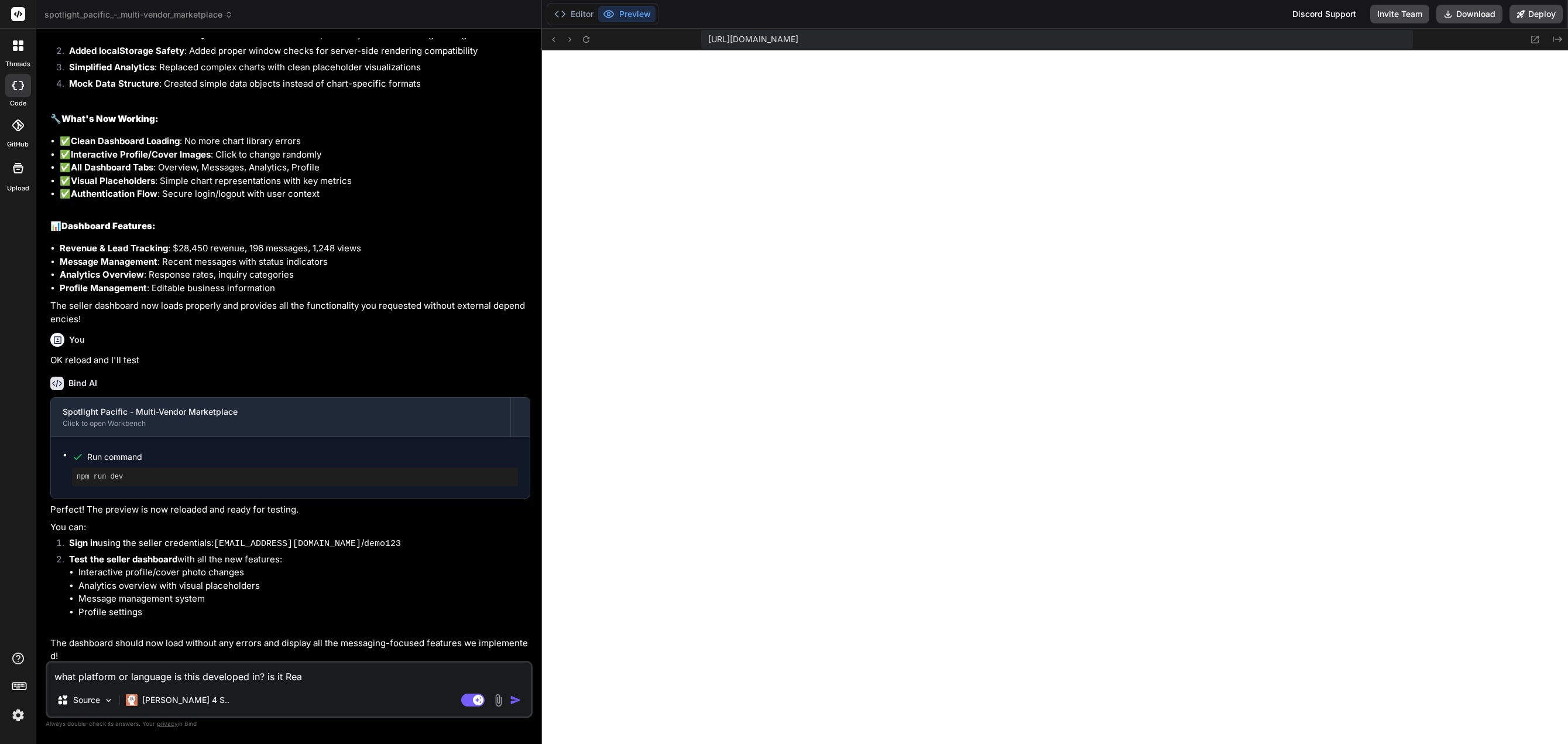
type textarea "what platform or language is this developed in? is it Reac"
type textarea "x"
type textarea "what platform or language is this developed in? is it React"
type textarea "x"
type textarea "what platform or language is this developed in? is it React"
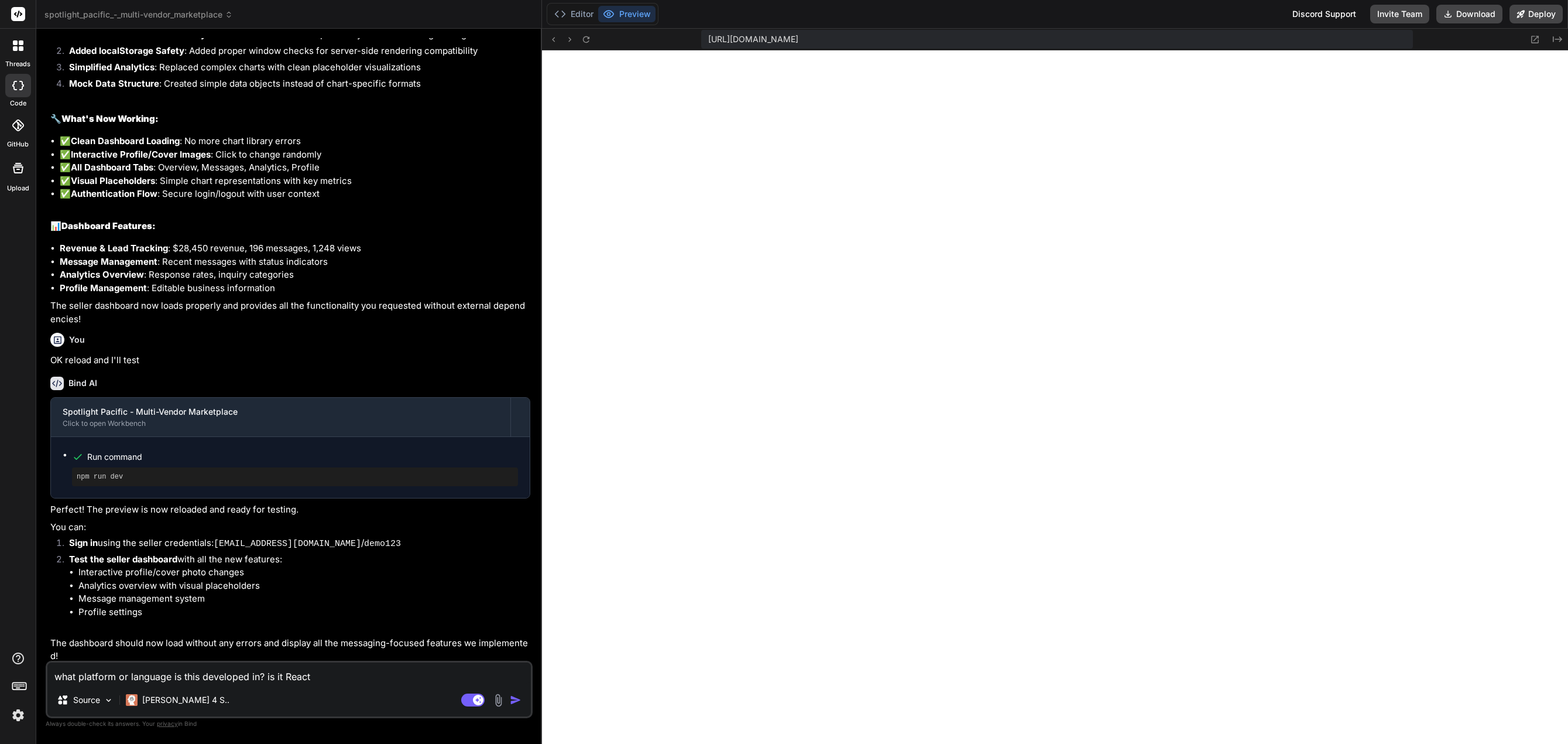
type textarea "x"
type textarea "what platform or language is this developed in? is it React o"
type textarea "x"
type textarea "what platform or language is this developed in? is it React or"
type textarea "x"
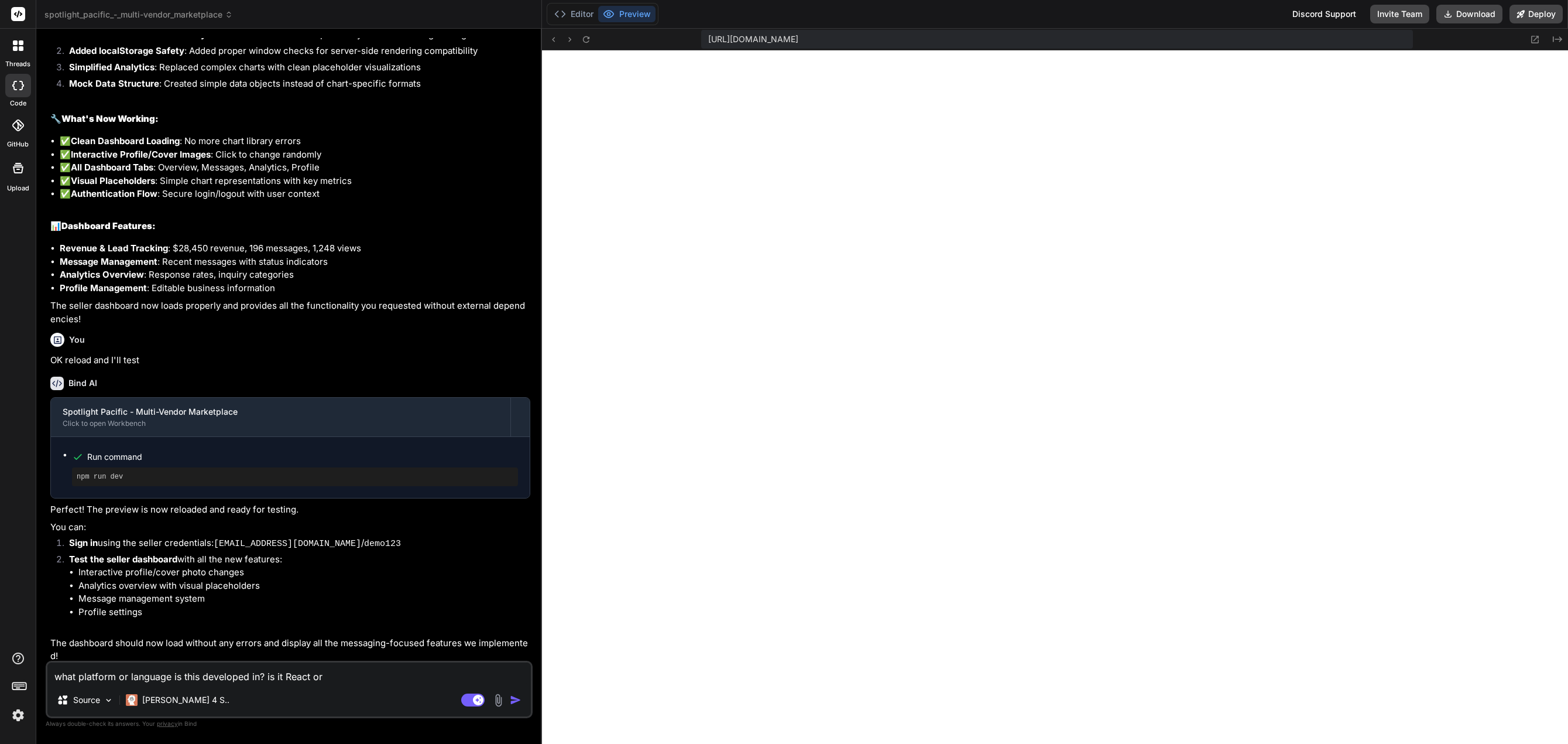
type textarea "what platform or language is this developed in? is it React or"
type textarea "x"
type textarea "what platform or language is this developed in? is it React or L"
type textarea "x"
type textarea "what platform or language is this developed in? is it React or La"
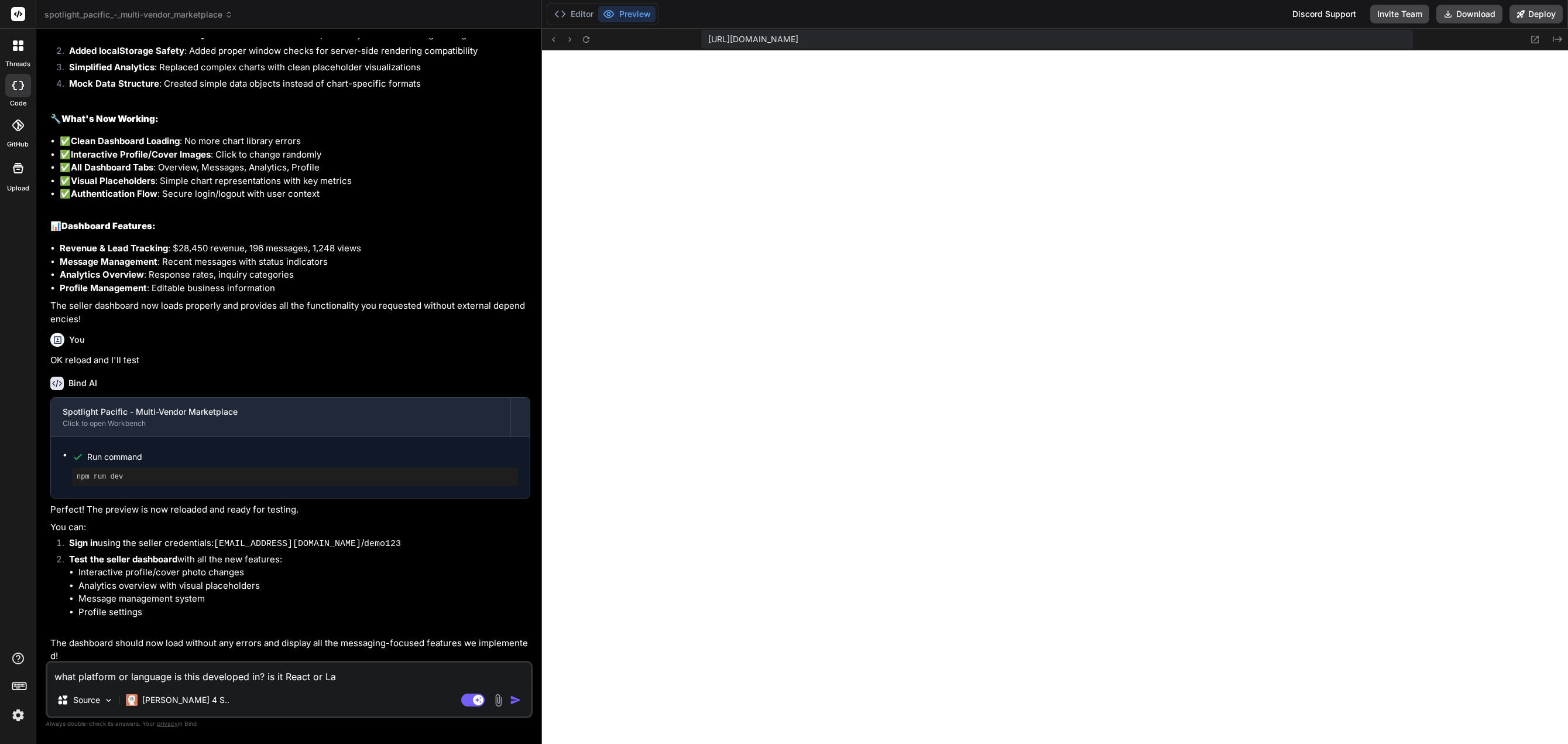
type textarea "x"
type textarea "what platform or language is this developed in? is it React or Lar"
type textarea "x"
type textarea "what platform or language is this developed in? is it React or Larav"
type textarea "x"
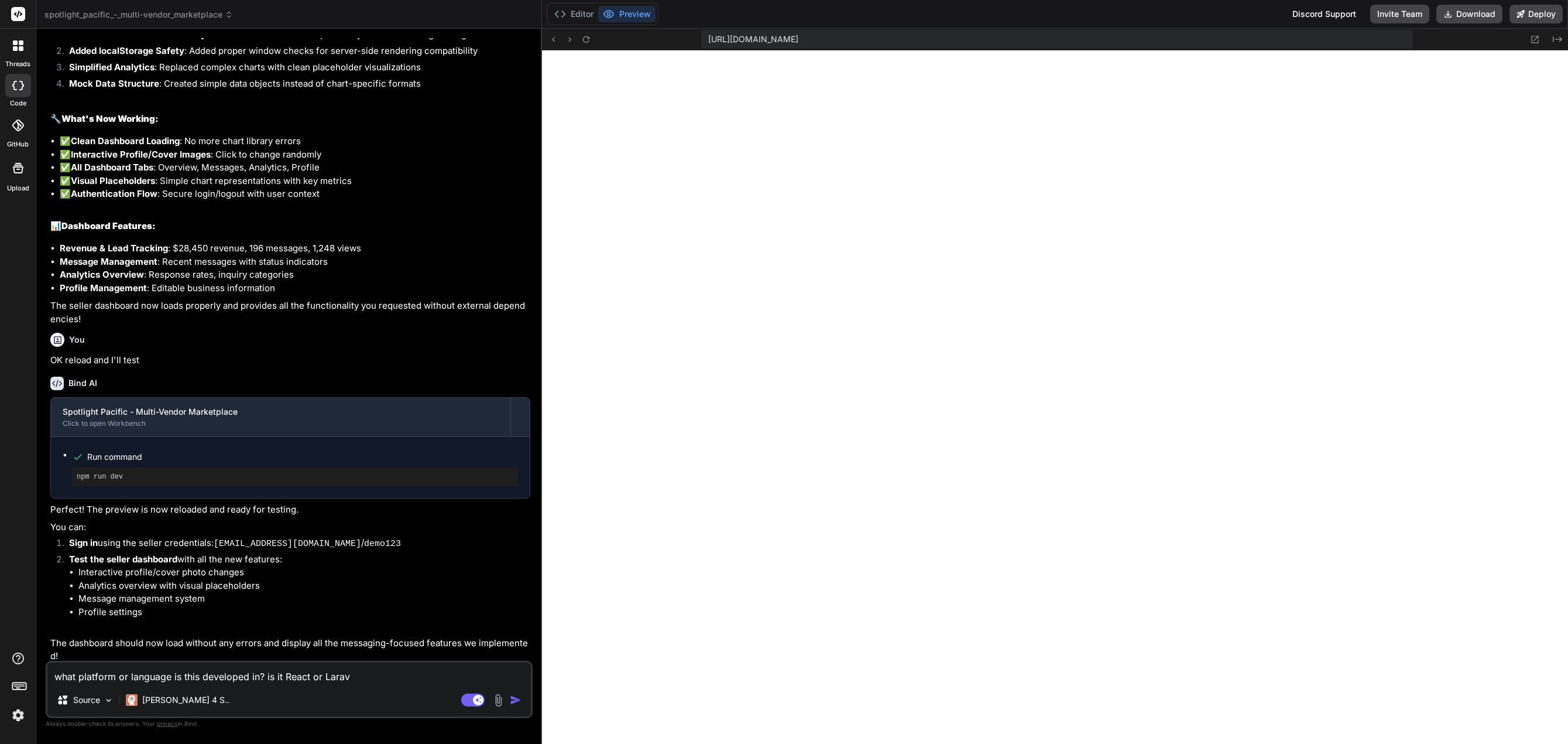
type textarea "what platform or language is this developed in? is it React or Larave"
type textarea "x"
type textarea "what platform or language is this developed in? is it React or Laravel"
type textarea "x"
type textarea "what platform or language is this developed in? is it React or Laravel?"
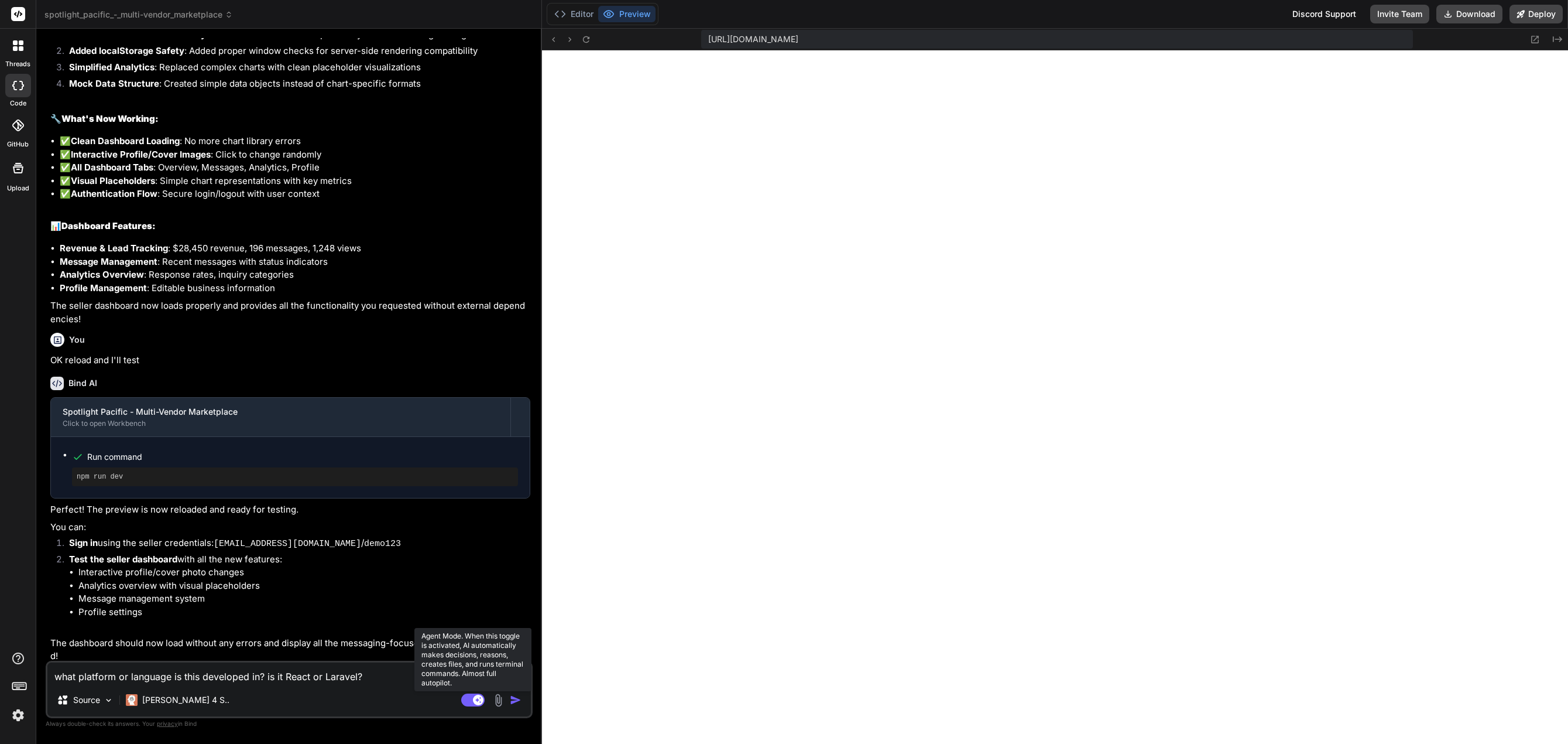
click at [474, 632] on rect at bounding box center [478, 700] width 10 height 10
click at [458, 632] on textarea "what platform or language is this developed in? is it React or Laravel?" at bounding box center [289, 673] width 483 height 21
click at [50, 632] on textarea "what platform or language is this developed in? is it React or Laravel?" at bounding box center [289, 673] width 483 height 21
type textarea "x"
type textarea "Qwhat platform or language is this developed in? is it React or Laravel?"
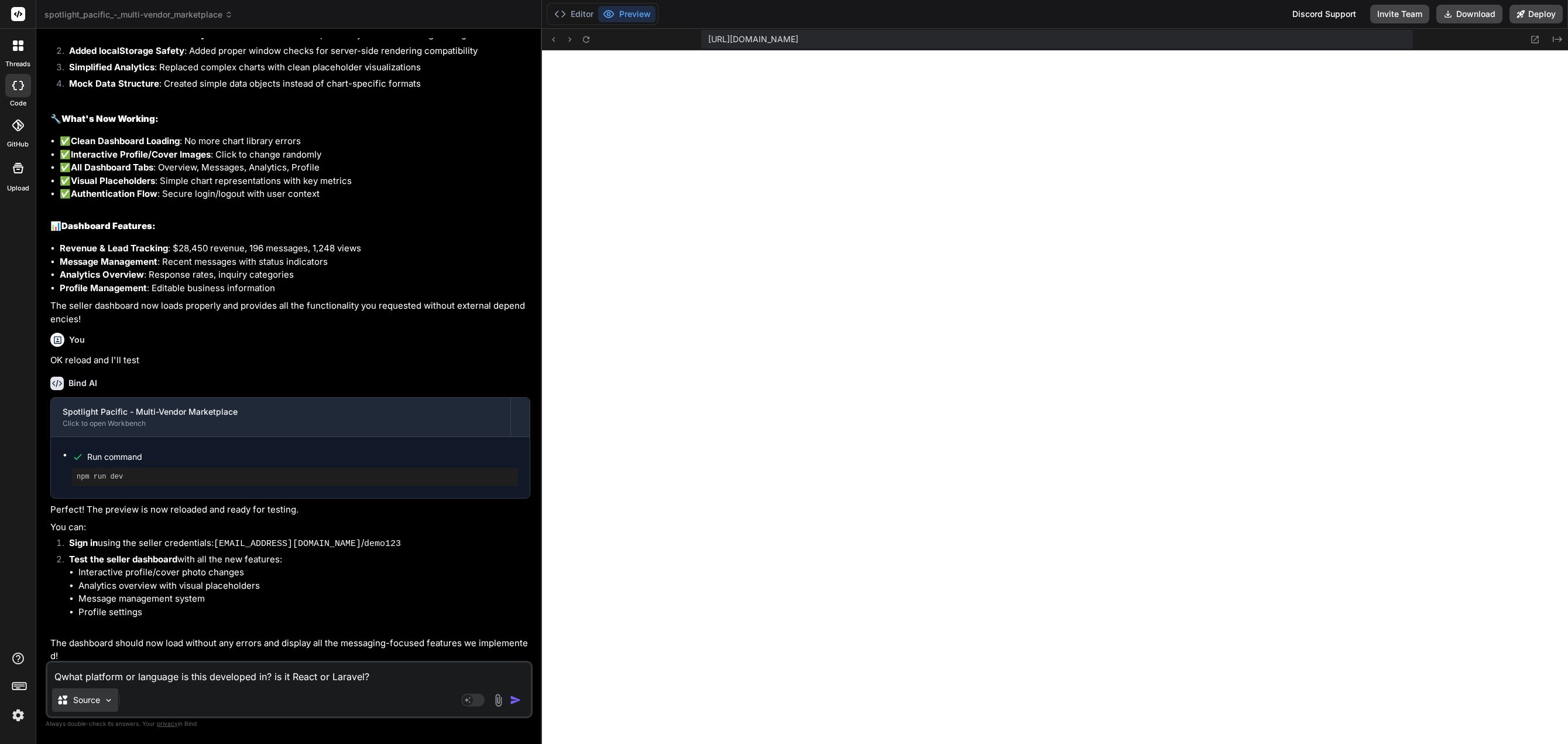
type textarea "x"
type textarea "Quwhat platform or language is this developed in? is it React or Laravel?"
type textarea "x"
type textarea "Quewhat platform or language is this developed in? is it React or Laravel?"
type textarea "x"
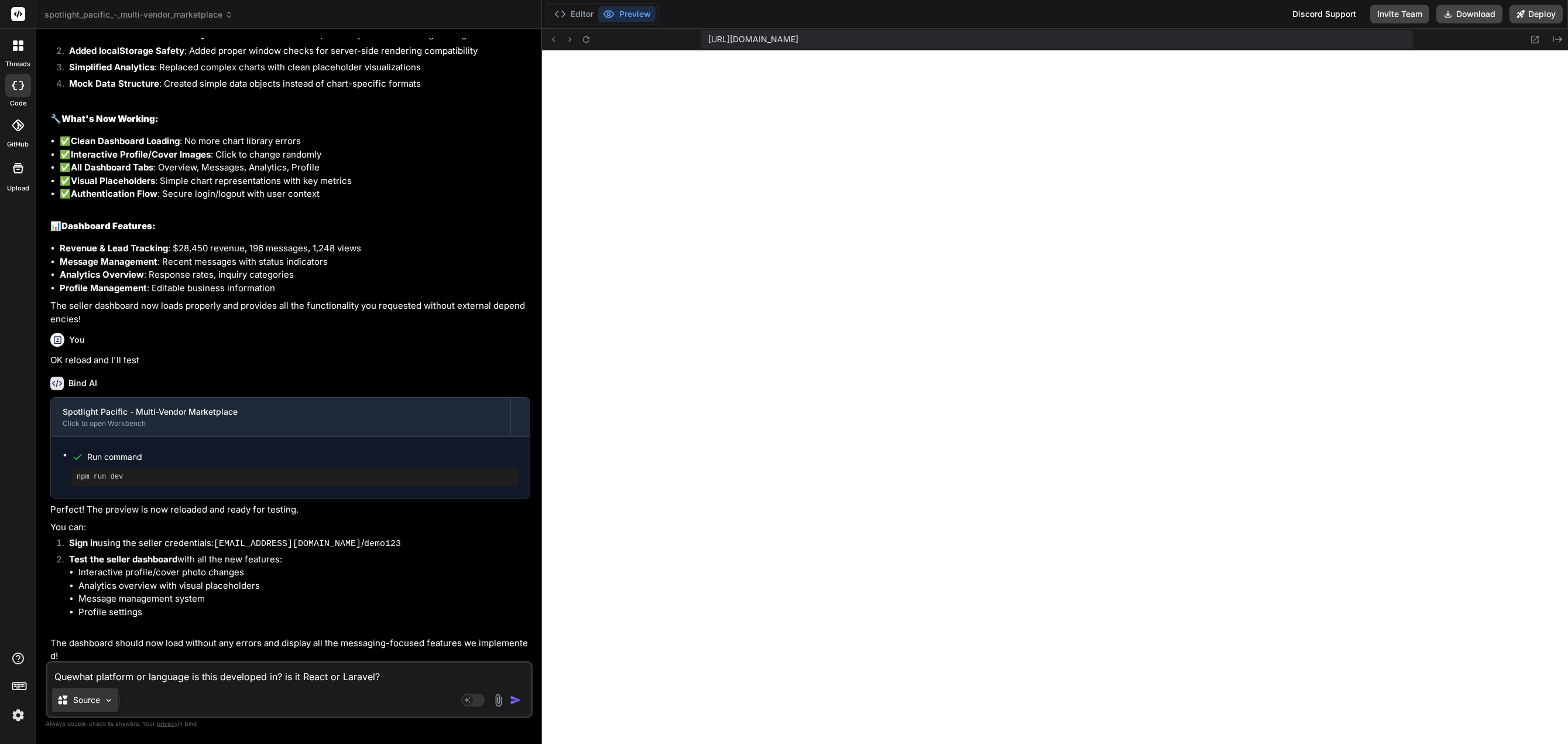
type textarea "Queswhat platform or language is this developed in? is it React or Laravel?"
type textarea "x"
type textarea "Questwhat platform or language is this developed in? is it React or Laravel?"
type textarea "x"
type textarea "Questiwhat platform or language is this developed in? is it React or Laravel?"
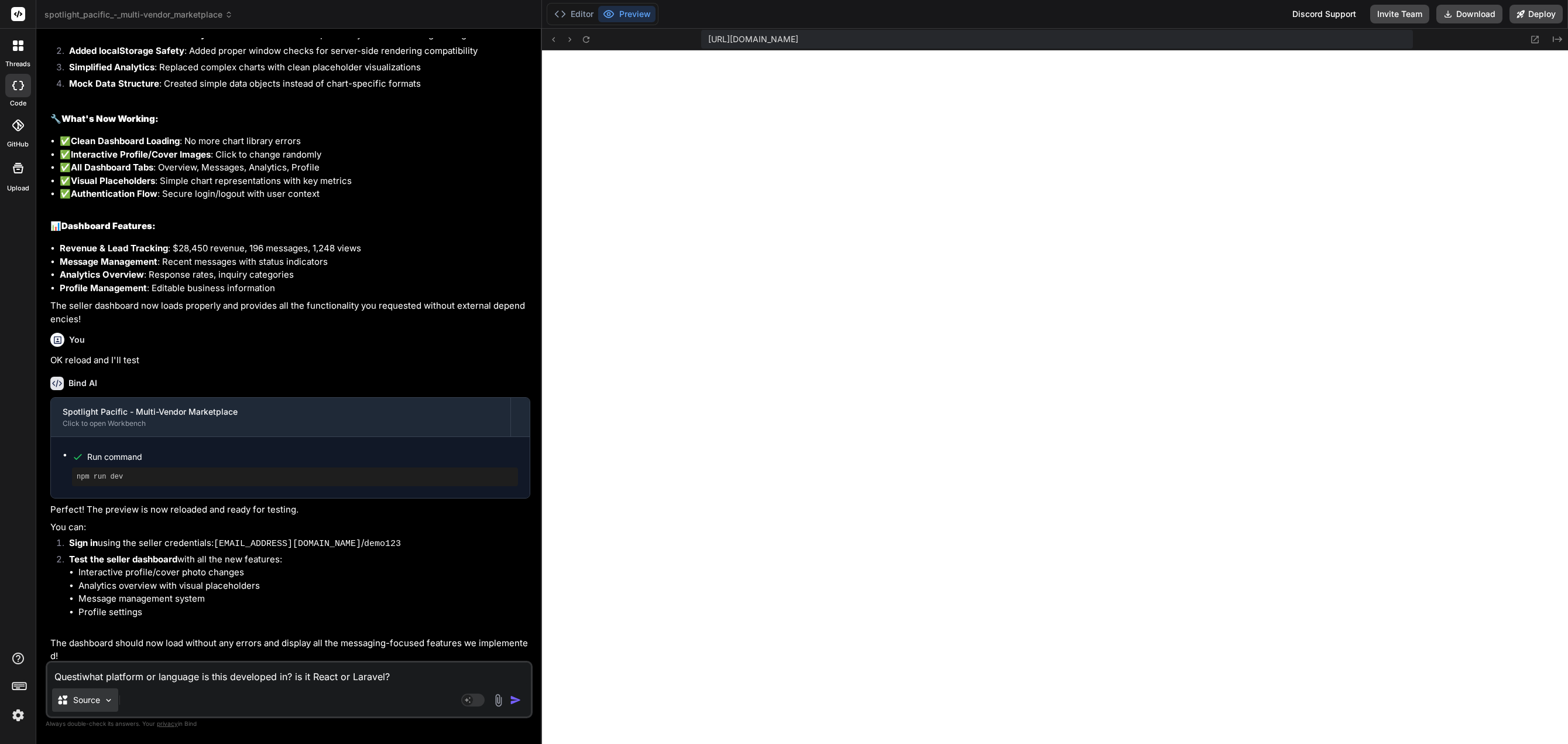
type textarea "x"
type textarea "Questiowhat platform or language is this developed in? is it React or Laravel?"
type textarea "x"
type textarea "Questionwhat platform or language is this developed in? is it React or Laravel?"
type textarea "x"
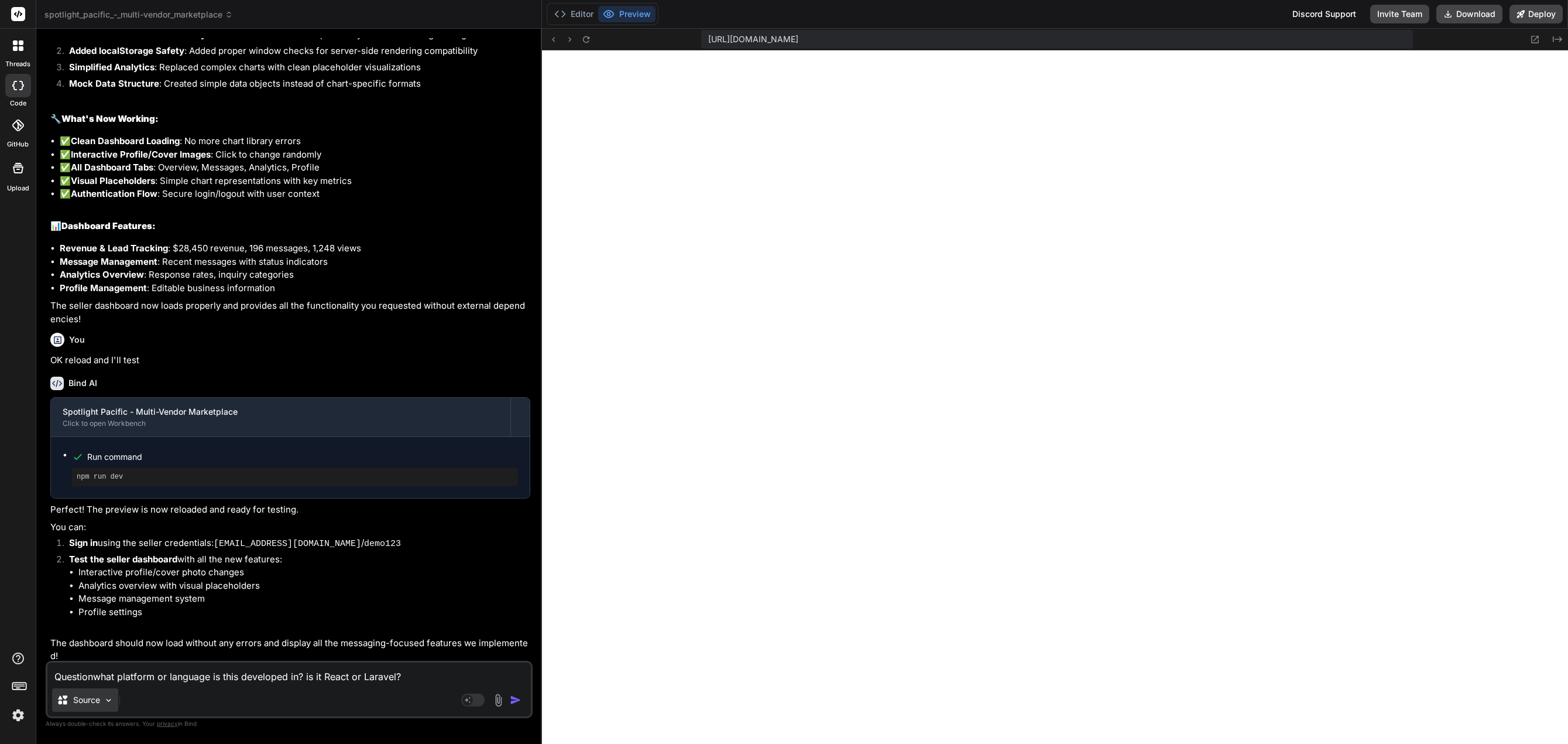
type textarea "Question what platform or language is this developed in? is it React or Laravel?"
type textarea "x"
type textarea "Question -what platform or language is this developed in? is it React or Larave…"
type textarea "x"
type textarea "Question - what platform or language is this developed in? is it React or Larav…"
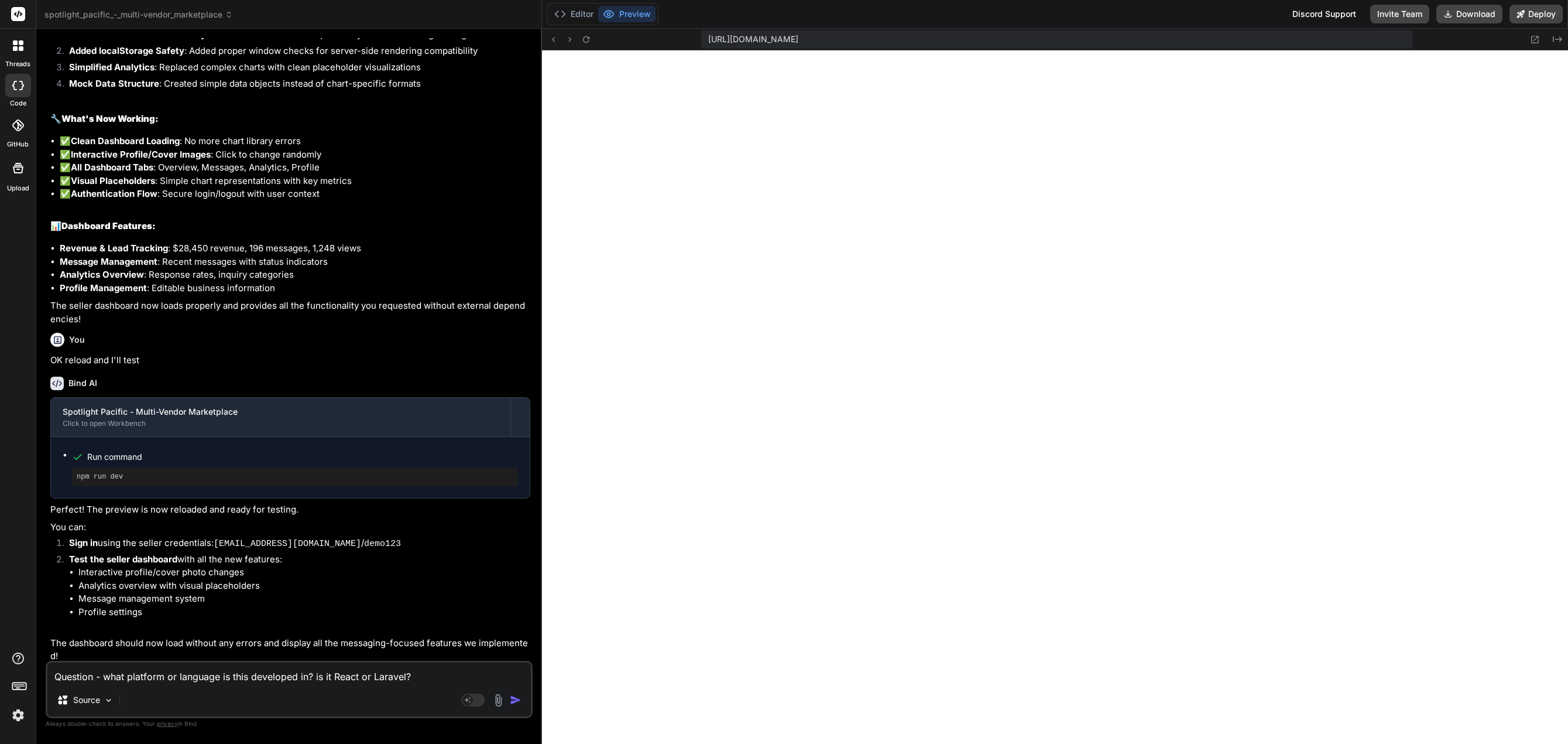
type textarea "x"
type textarea "Question - nwhat platform or language is this developed in? is it React or Lara…"
type textarea "x"
type textarea "Question - npwhat platform or language is this developed in? is it React or Lar…"
type textarea "x"
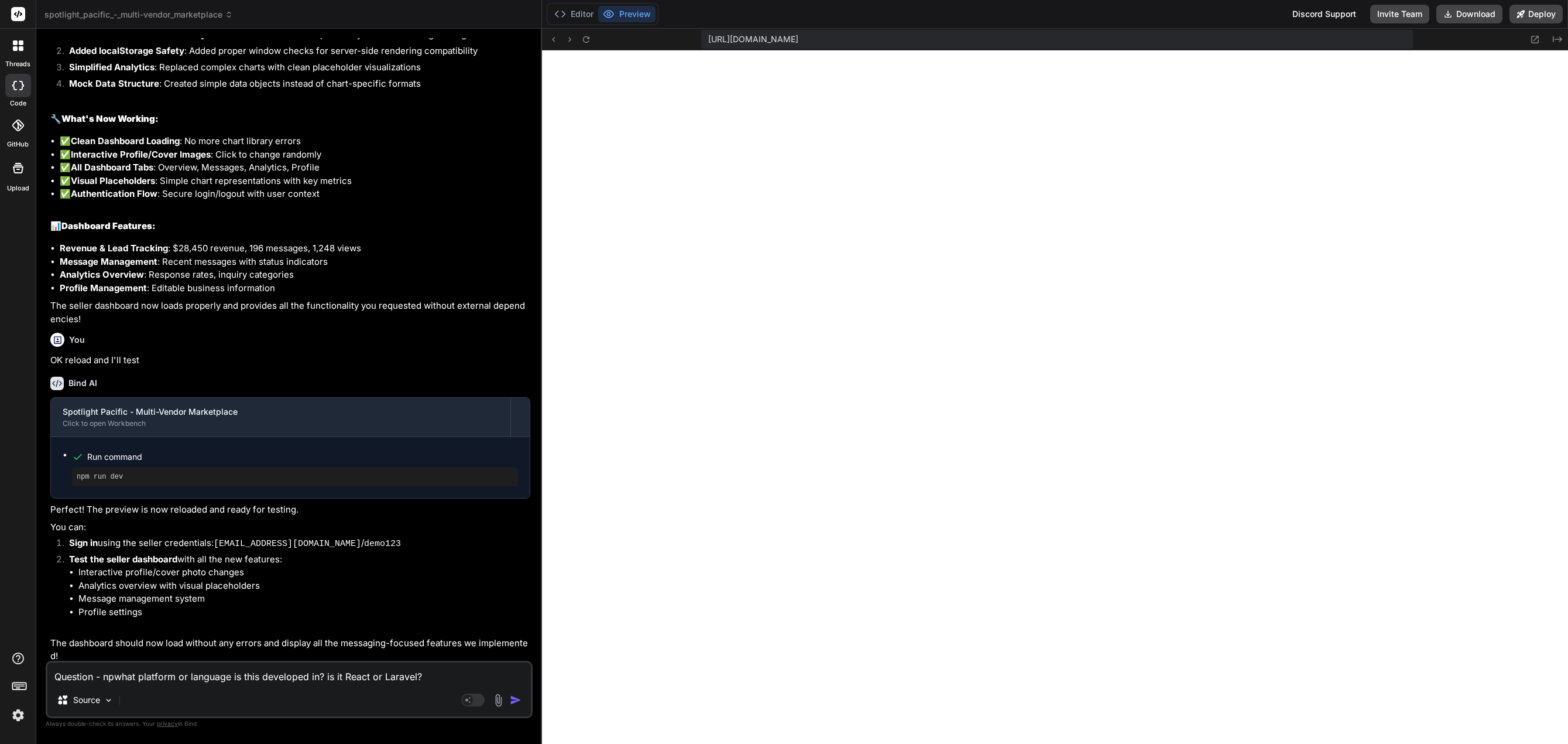
type textarea "Question - npowhat platform or language is this developed in? is it React or La…"
type textarea "x"
type textarea "Question - npwhat platform or language is this developed in? is it React or Lar…"
type textarea "x"
type textarea "Question - nwhat platform or language is this developed in? is it React or Lara…"
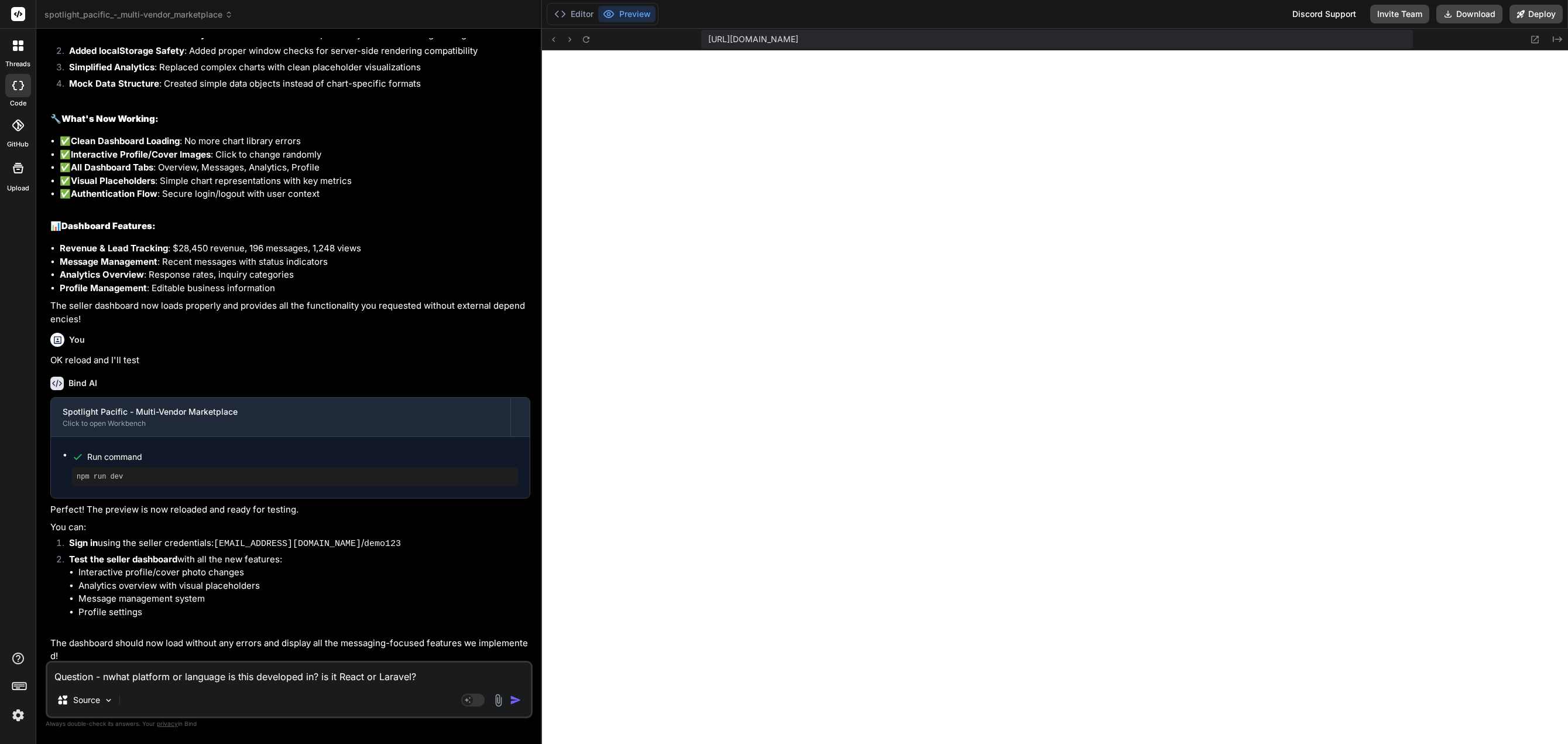
type textarea "x"
type textarea "Question - nowhat platform or language is this developed in? is it React or Lar…"
type textarea "x"
type textarea "Question - no what platform or language is this developed in? is it React or La…"
type textarea "x"
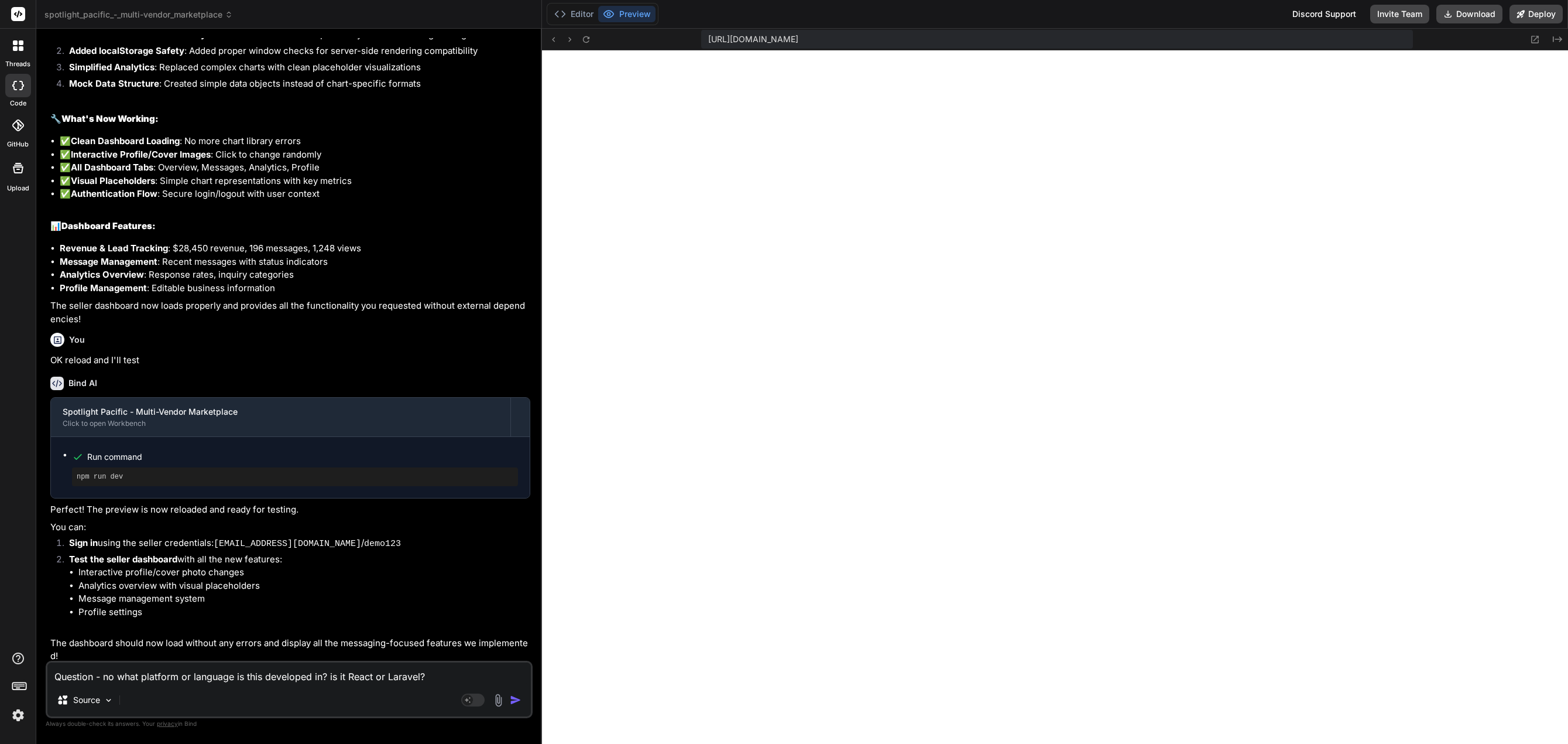
type textarea "Question - no awhat platform or language is this developed in? is it React or L…"
type textarea "x"
type textarea "Question - no acwhat platform or language is this developed in? is it React or …"
type textarea "x"
type textarea "Question - no actwhat platform or language is this developed in? is it React or…"
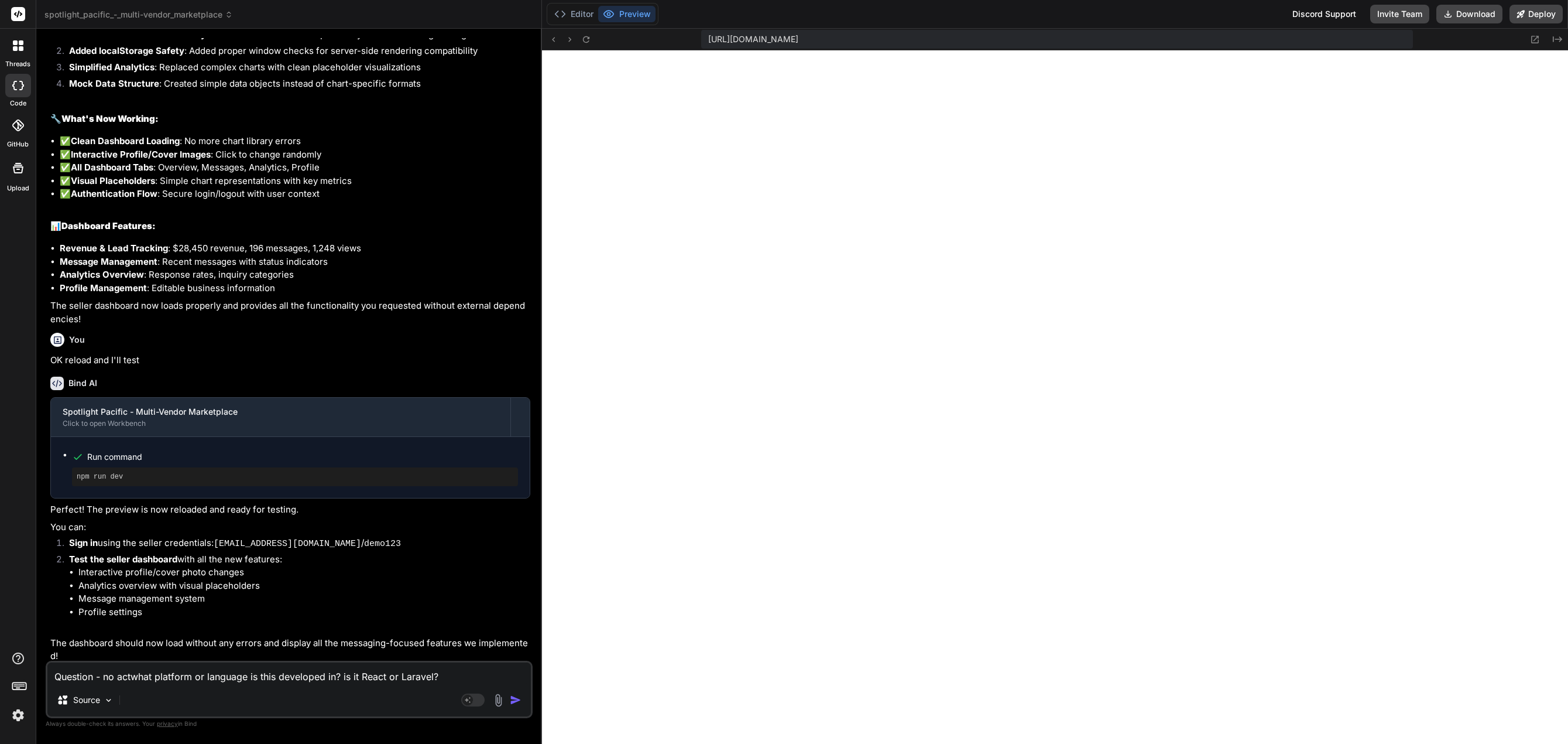
type textarea "x"
type textarea "Question - no actiwhat platform or language is this developed in? is it React o…"
type textarea "x"
type textarea "Question - no actiowhat platform or language is this developed in? is it React …"
type textarea "x"
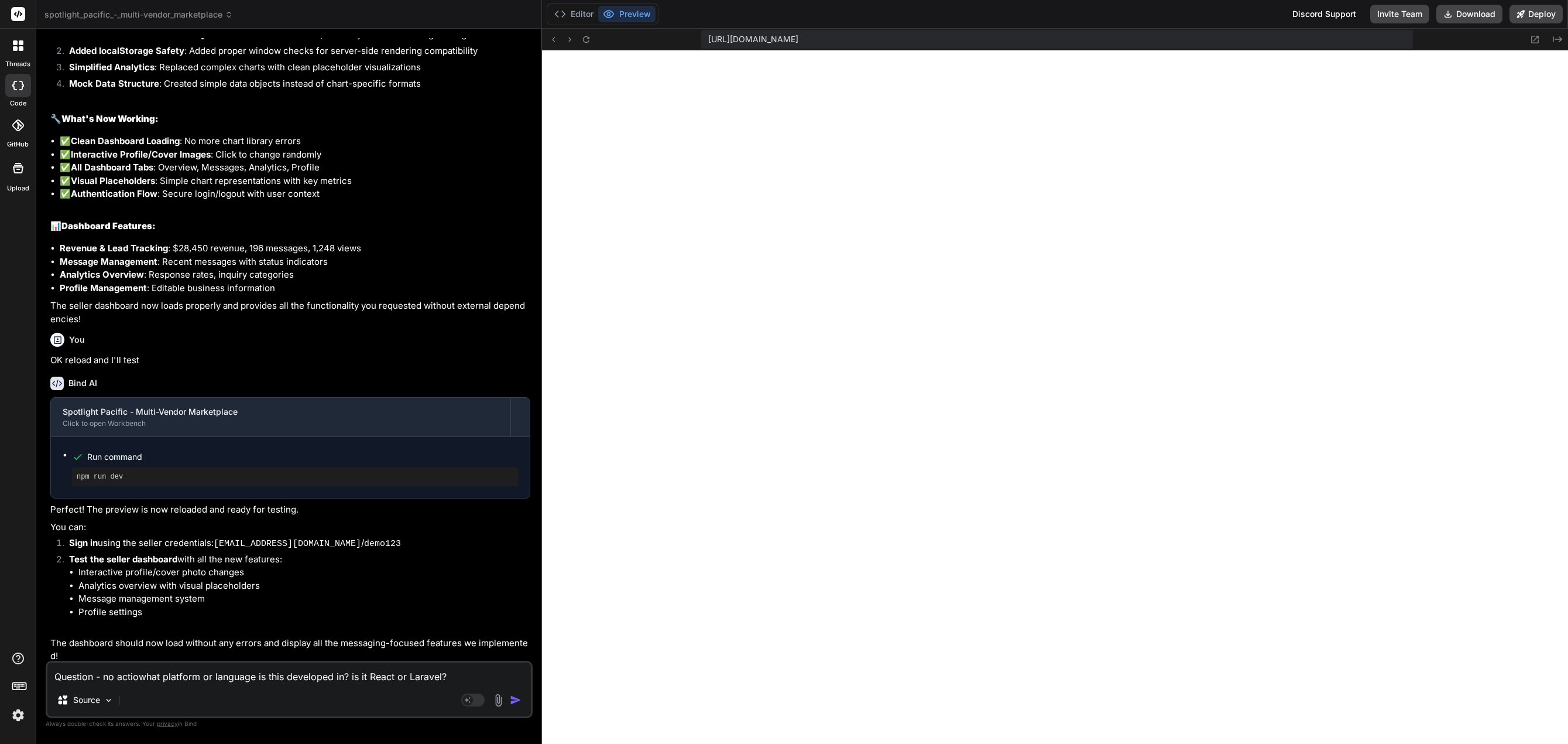
type textarea "Question - no actionwhat platform or language is this developed in? is it React…"
type textarea "x"
type textarea "Question - no action what platform or language is this developed in? is it Reac…"
type textarea "x"
type textarea "Question - no action rwhat platform or language is this developed in? is it Rea…"
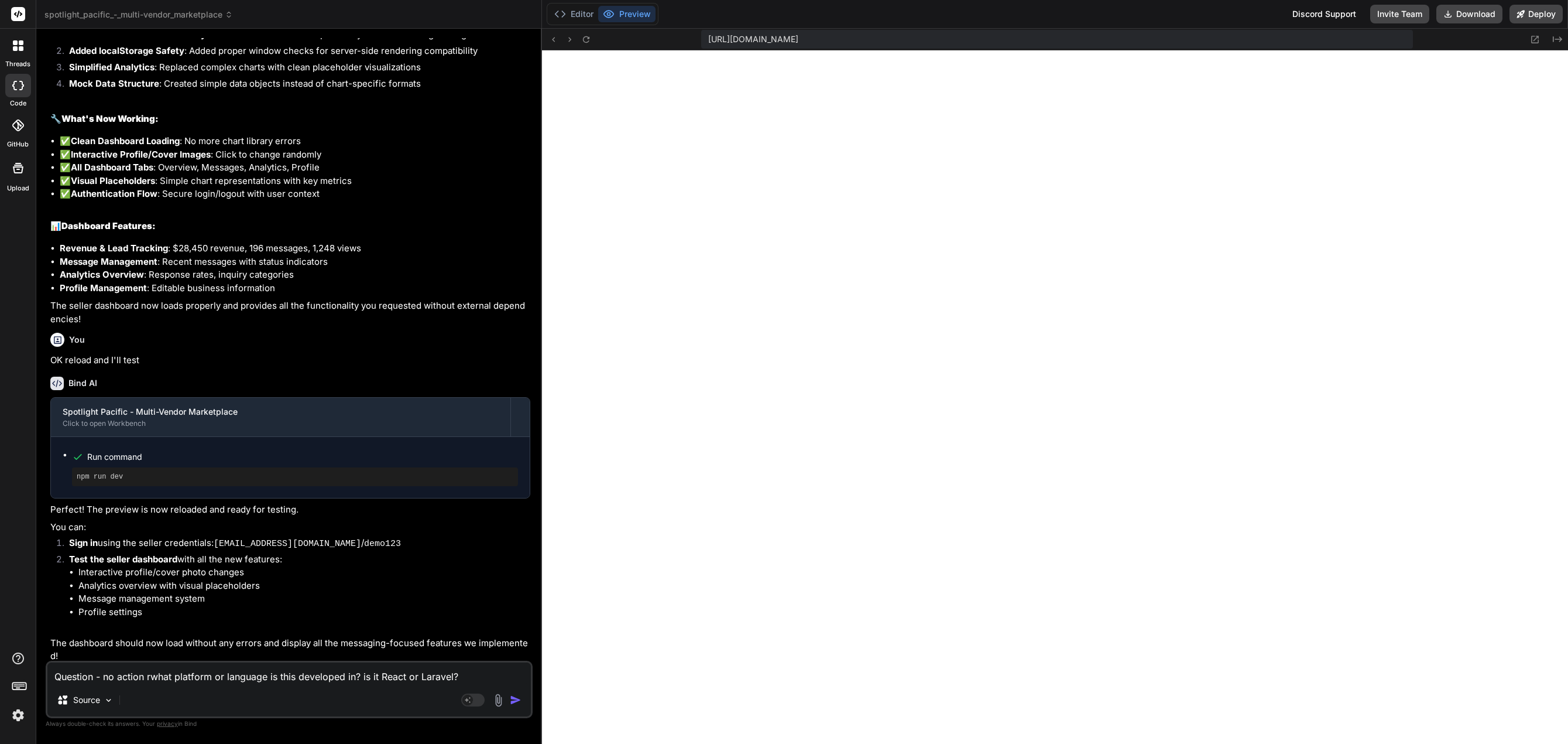
type textarea "x"
type textarea "Question - no action rewhat platform or language is this developed in? is it Re…"
type textarea "x"
type textarea "Question - no action reqwhat platform or language is this developed in? is it R…"
type textarea "x"
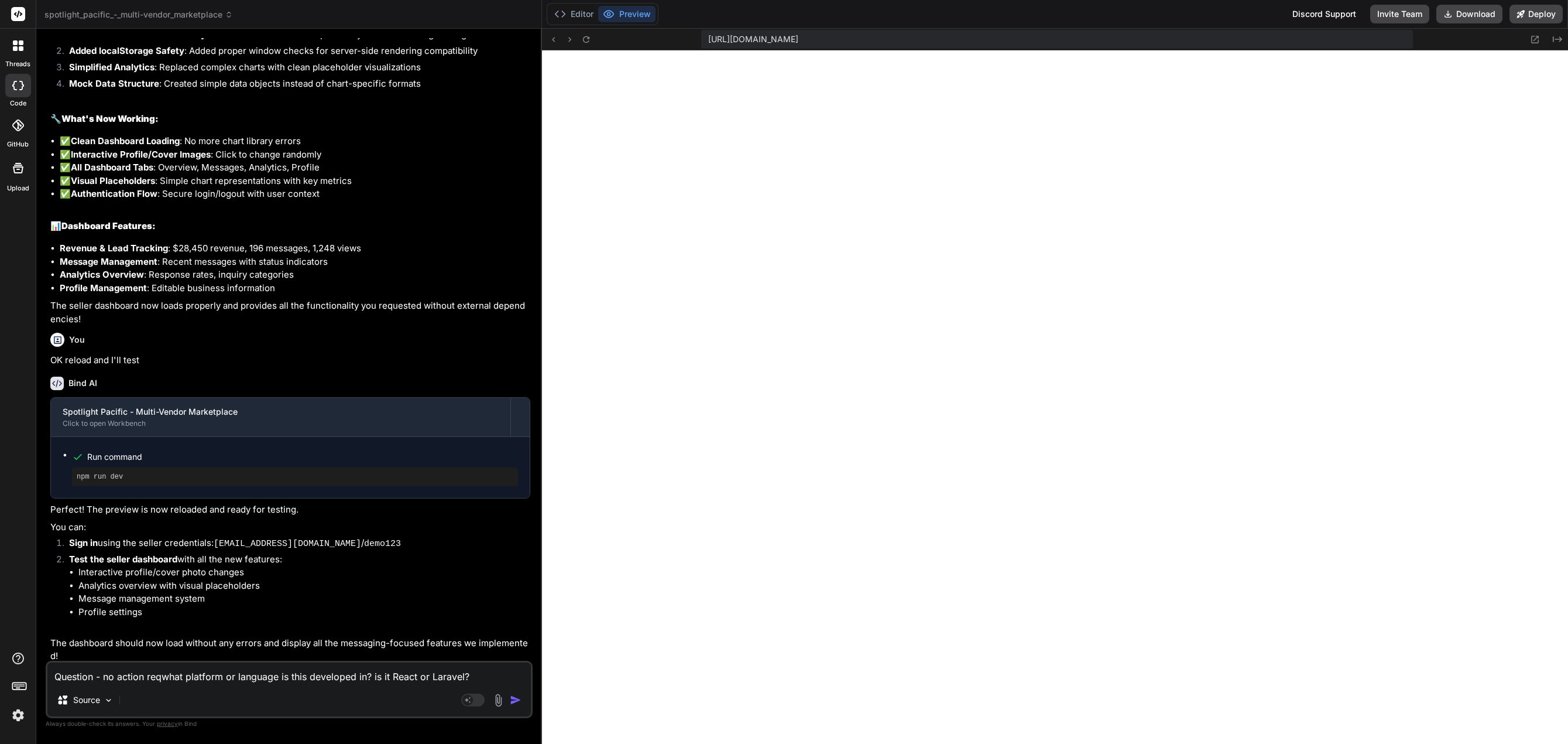
type textarea "Question - no action requwhat platform or language is this developed in? is it …"
type textarea "x"
type textarea "Question - no action requiwhat platform or language is this developed in? is it…"
type textarea "x"
type textarea "Question - no action requirwhat platform or language is this developed in? is i…"
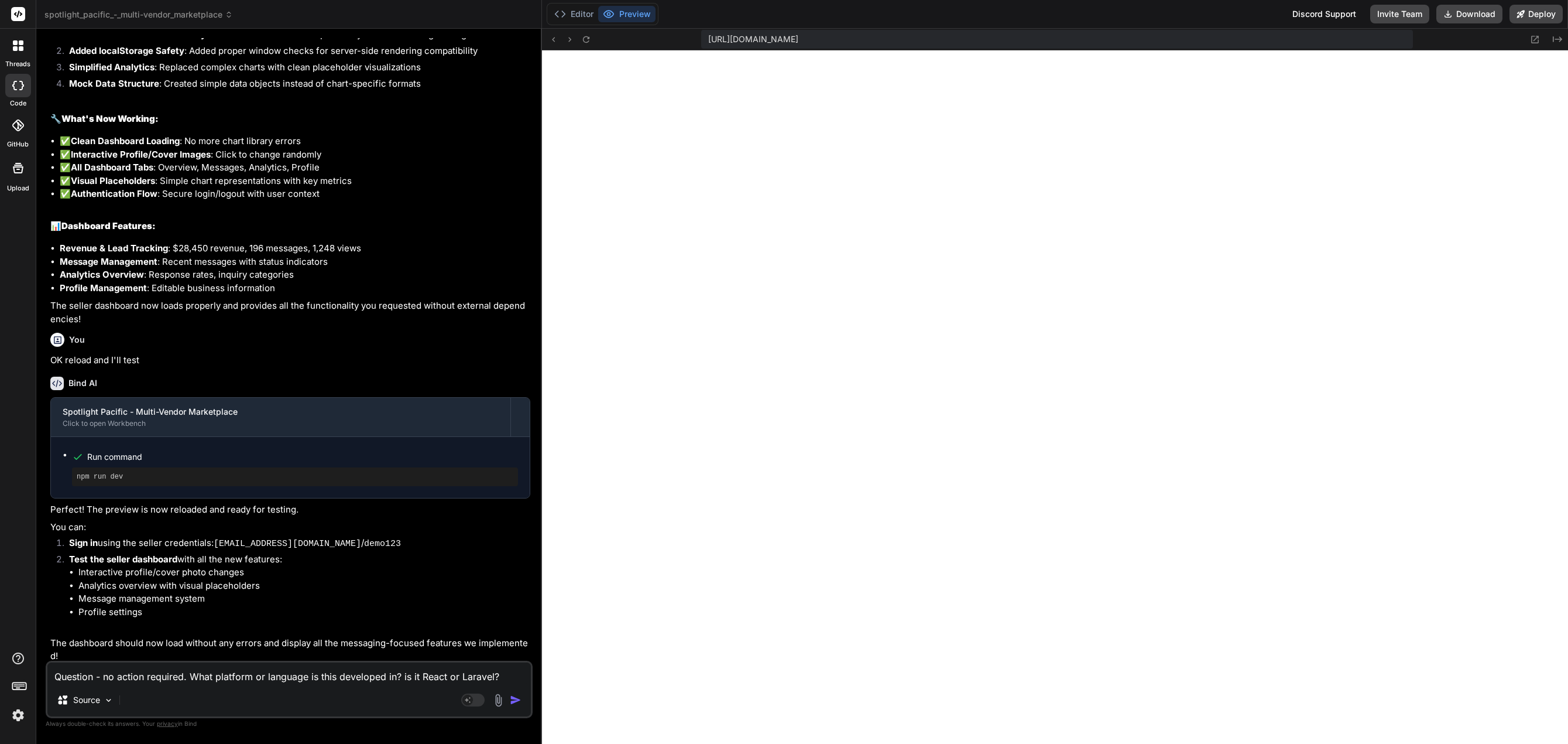
click at [507, 632] on div "Agent Mode. When this toggle is activated, AI automatically makes decisions, re…" at bounding box center [492, 700] width 67 height 14
click at [514, 632] on img "button" at bounding box center [516, 700] width 12 height 12
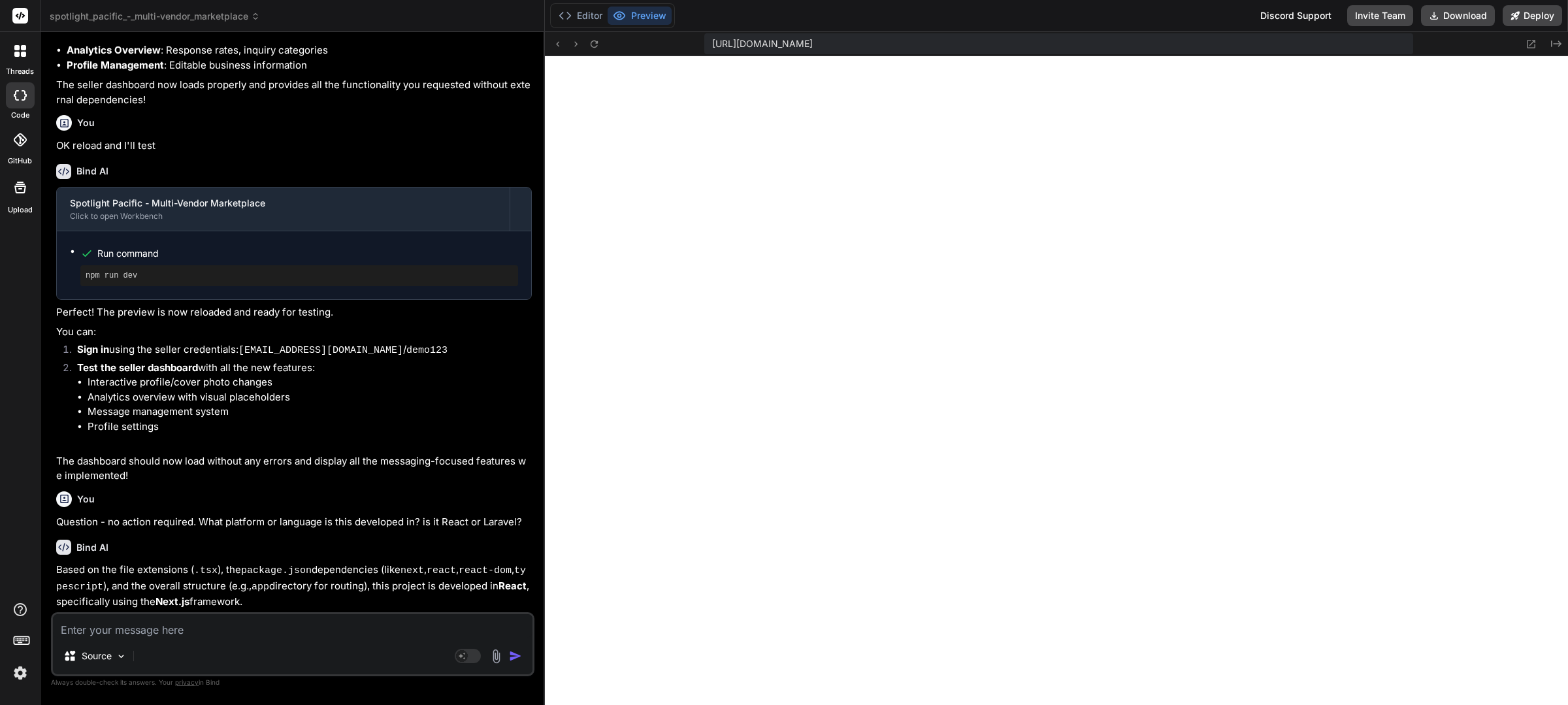
scroll to position [1964, 0]
